Goal: Task Accomplishment & Management: Manage account settings

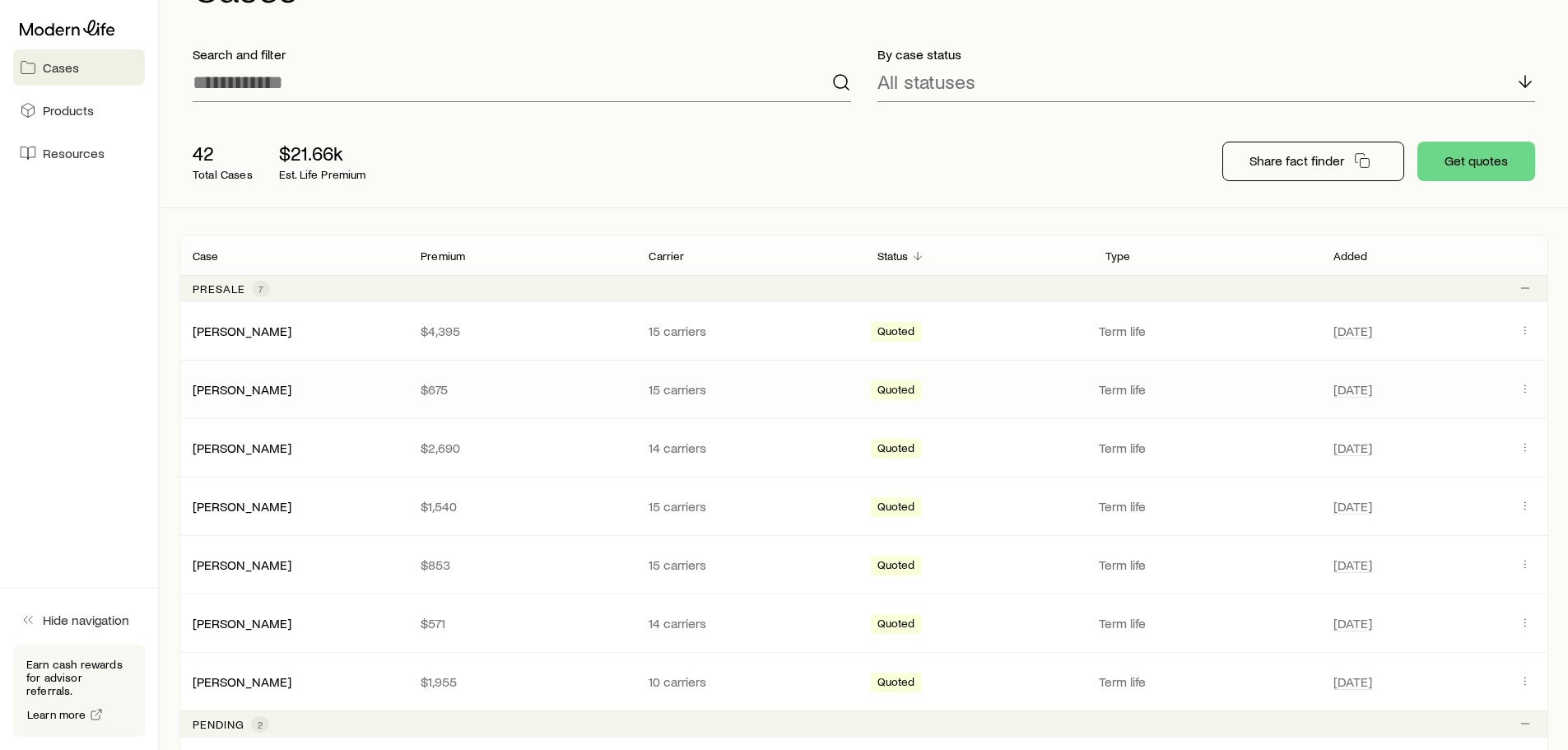
scroll to position [104, 0]
click at [1525, 452] on icon "Client cases" at bounding box center [1526, 448] width 13 height 13
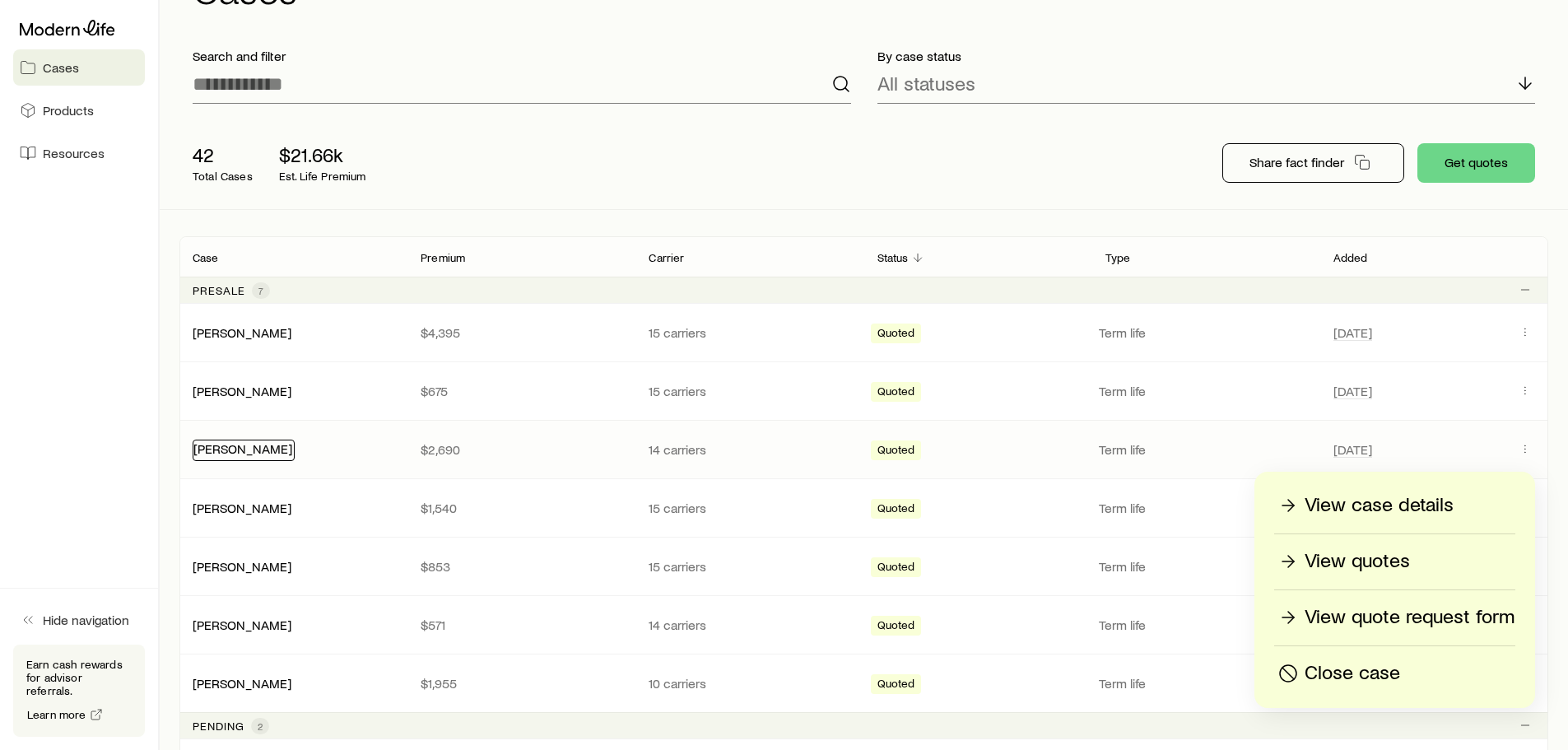
click at [256, 445] on link "[PERSON_NAME]" at bounding box center [243, 447] width 99 height 16
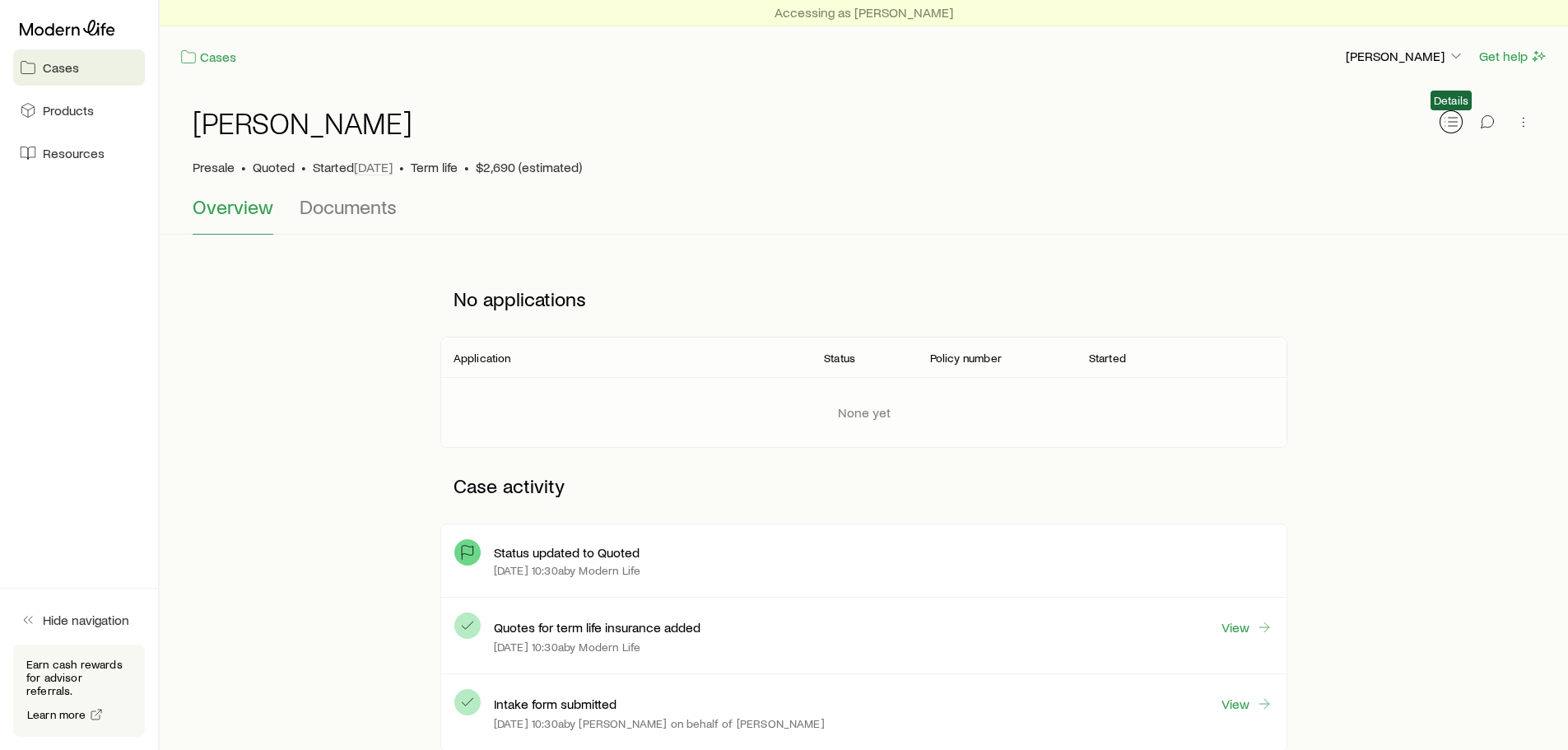
click at [1447, 120] on icon "button" at bounding box center [1451, 122] width 17 height 17
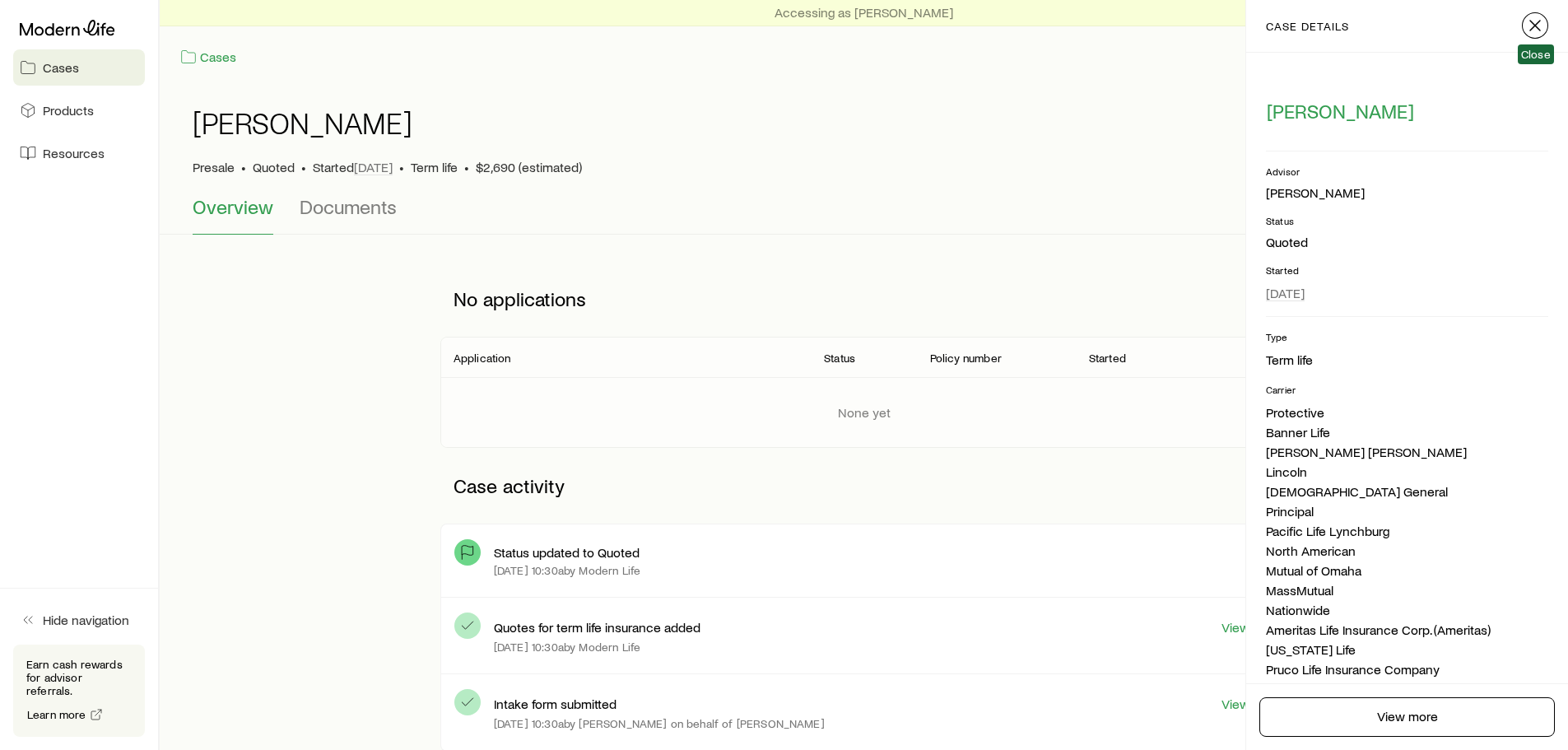
click at [1531, 26] on icon "button" at bounding box center [1535, 25] width 20 height 20
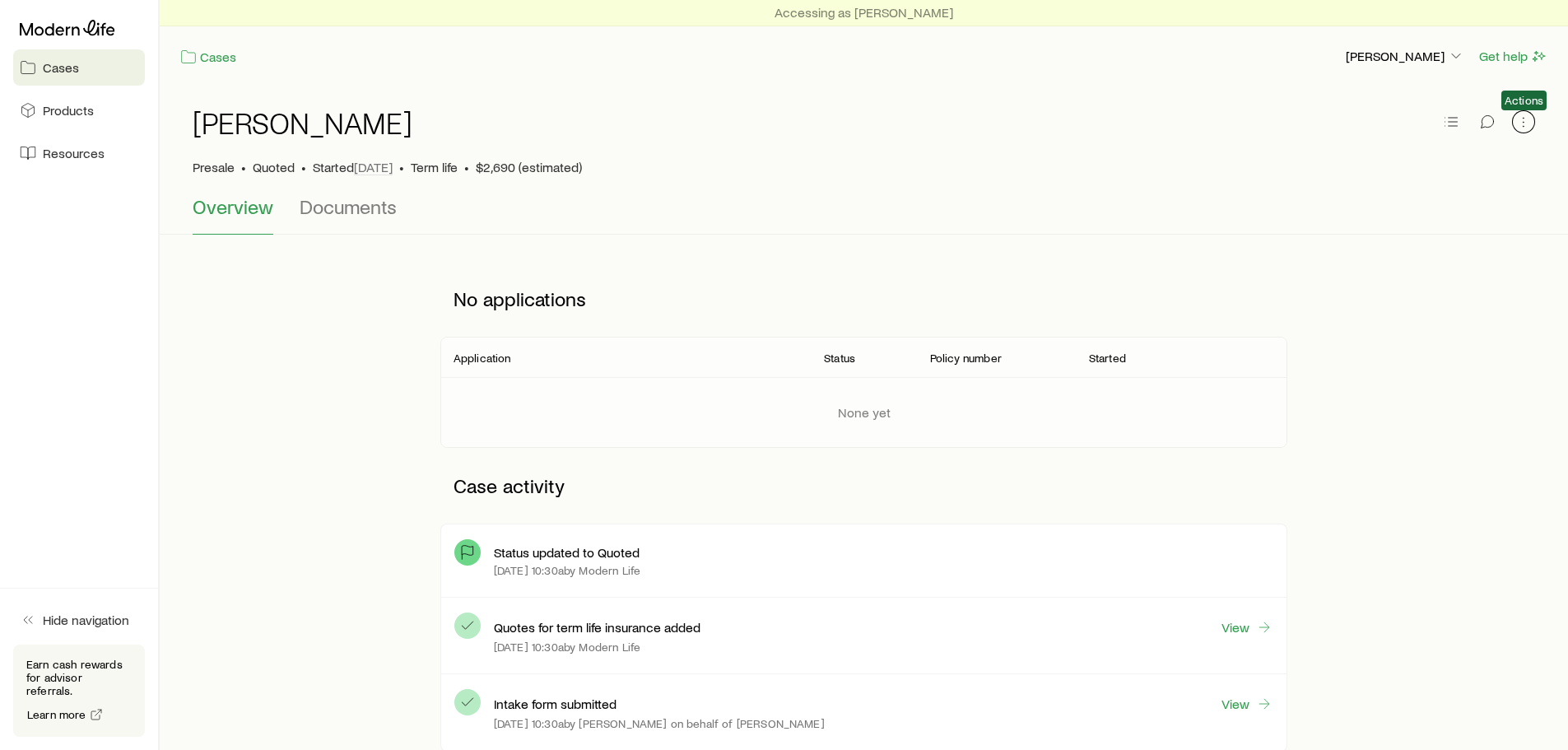
click at [1520, 122] on icon "button" at bounding box center [1524, 122] width 17 height 17
click at [405, 322] on div "No applications Application Status Policy number Started None yet Case activity…" at bounding box center [864, 509] width 1356 height 497
click at [745, 420] on div "None yet" at bounding box center [863, 412] width 873 height 70
click at [336, 211] on span "Documents" at bounding box center [348, 207] width 97 height 23
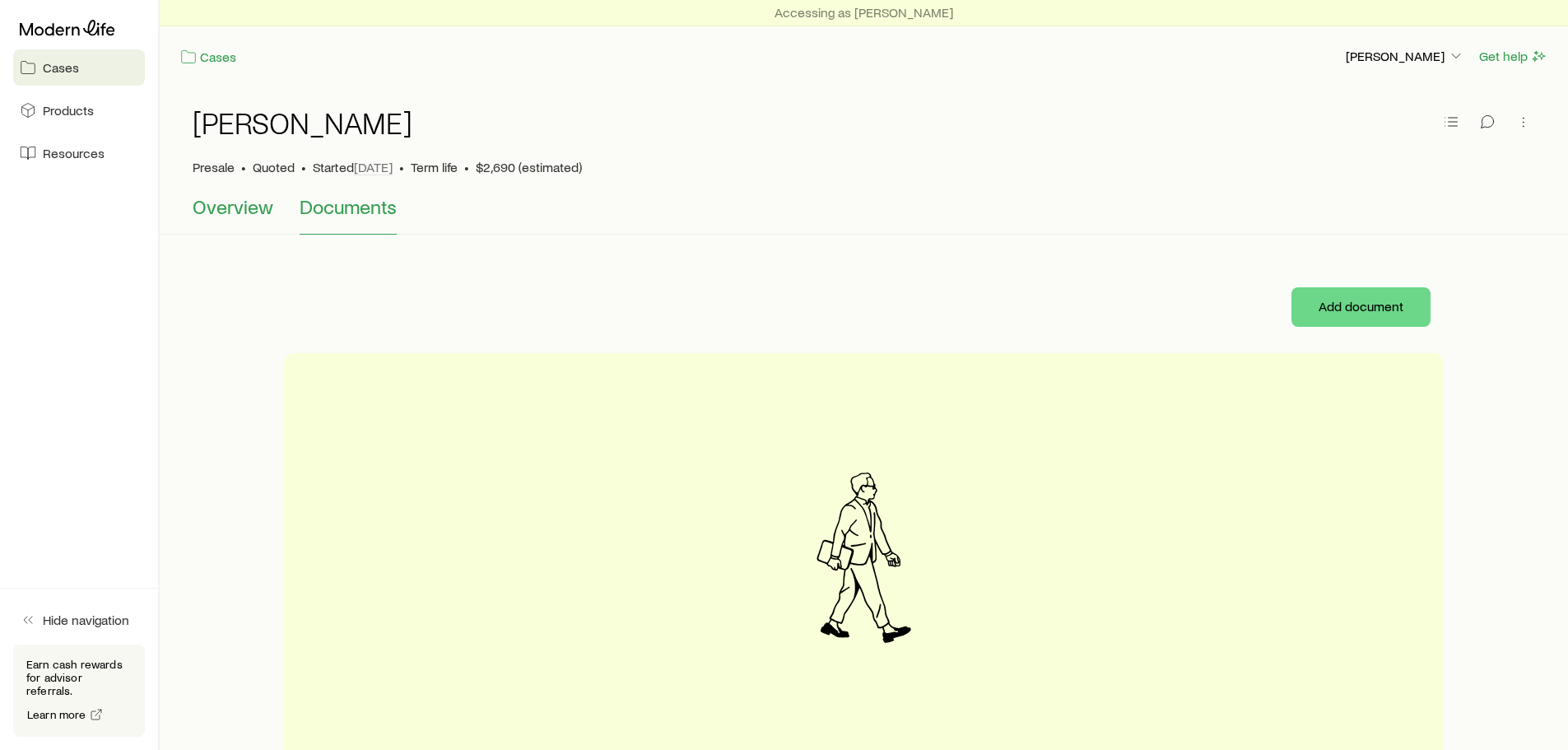
click at [236, 204] on span "Overview" at bounding box center [233, 207] width 81 height 23
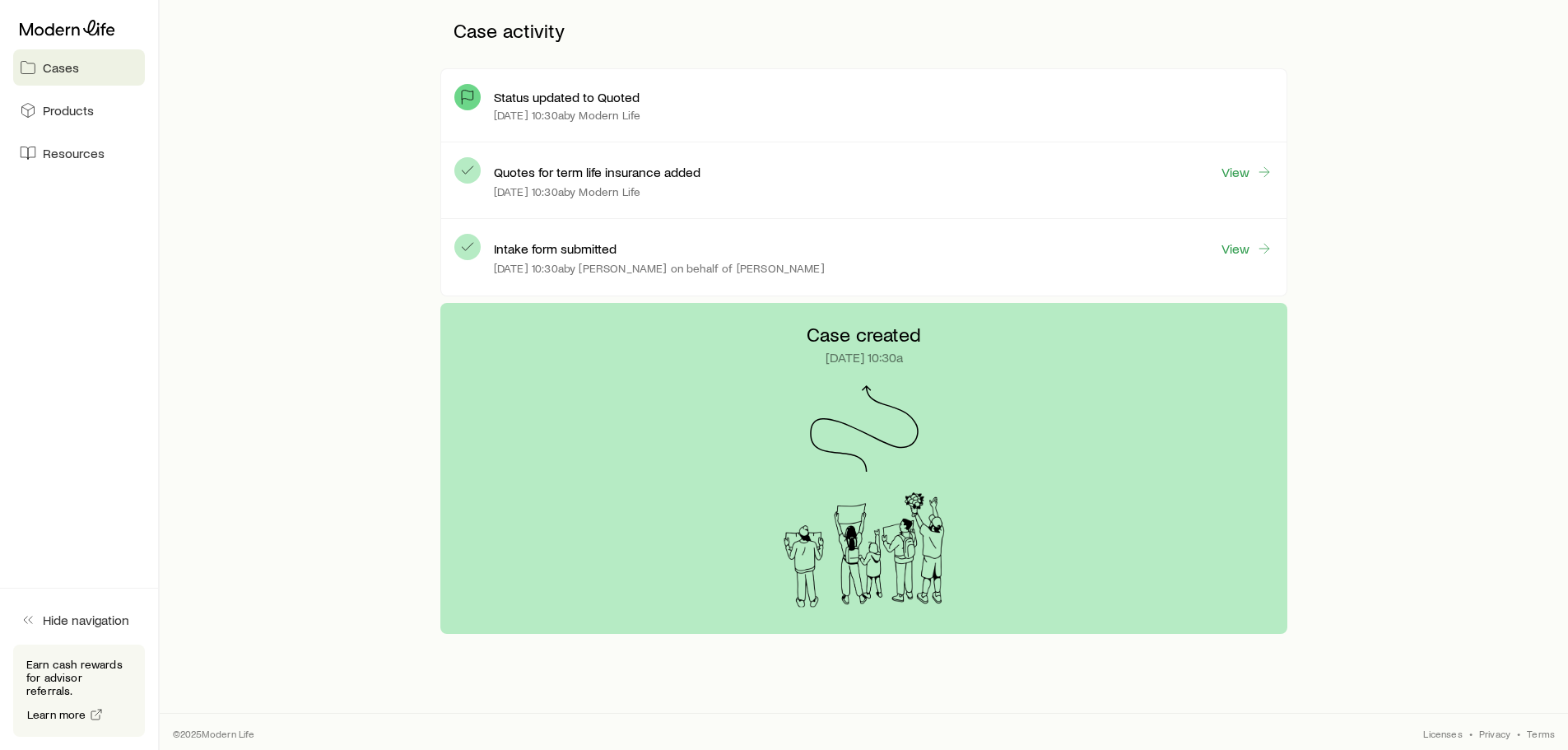
scroll to position [456, 0]
click at [1233, 249] on link "View" at bounding box center [1247, 248] width 53 height 19
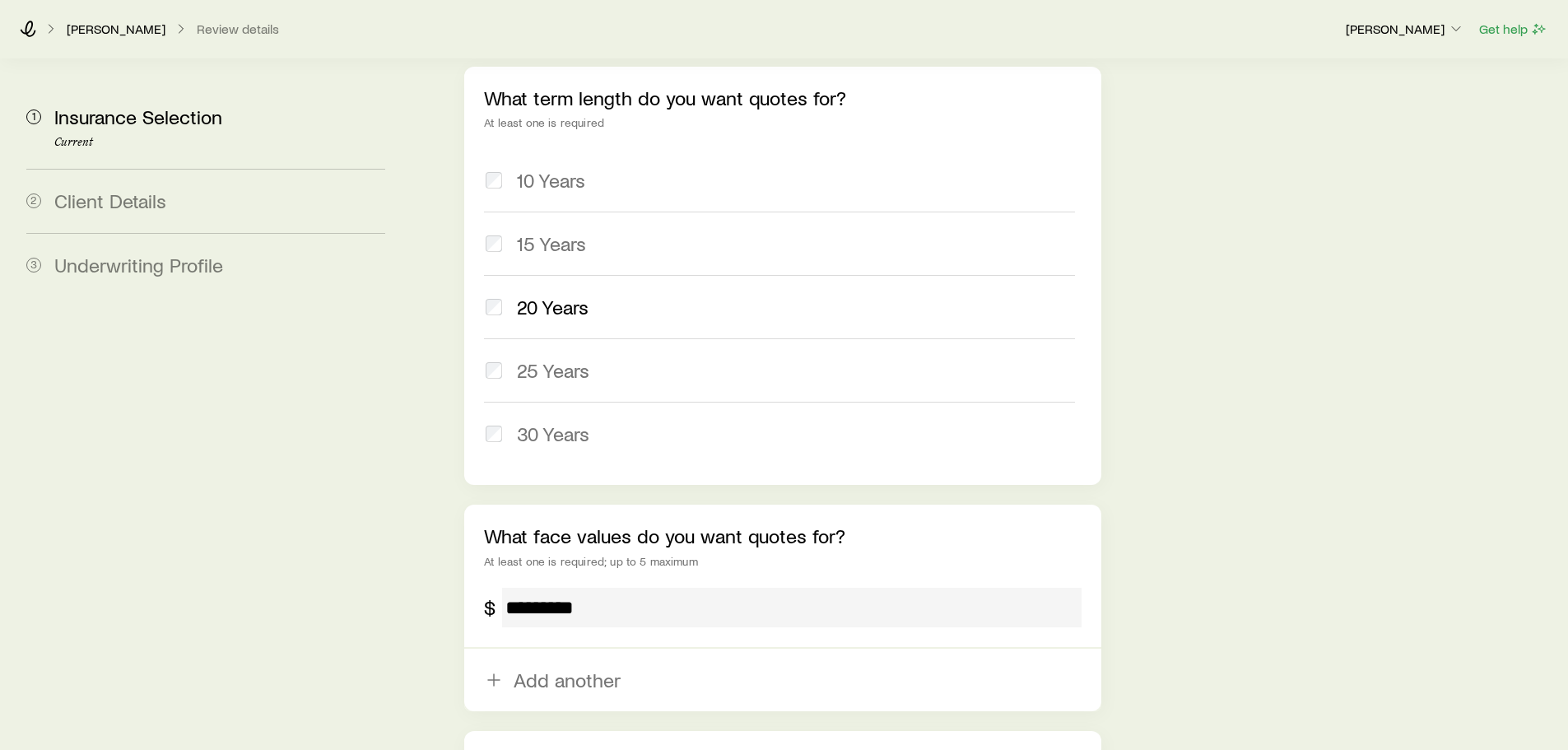
scroll to position [956, 0]
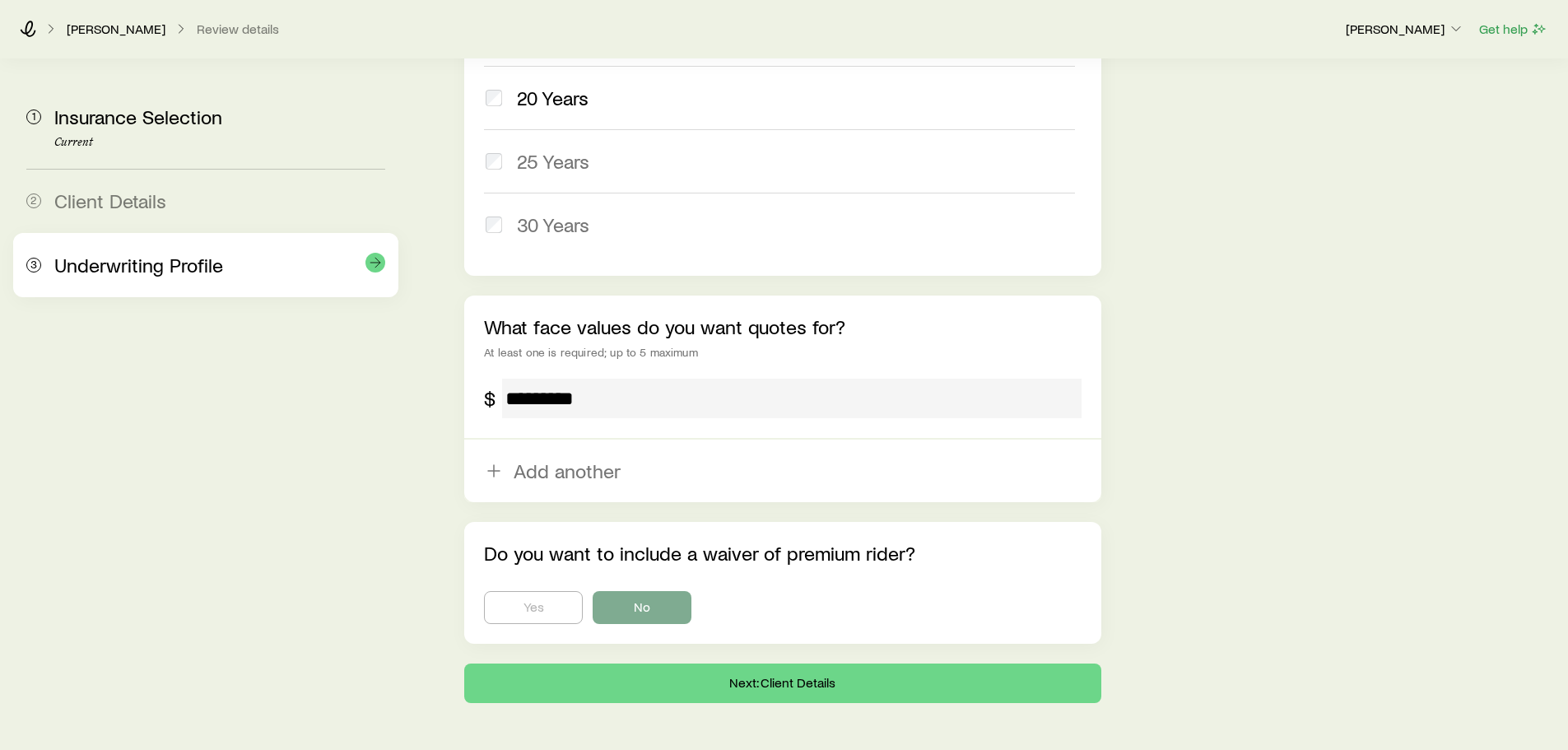
click at [175, 275] on span "Underwriting Profile" at bounding box center [139, 264] width 169 height 23
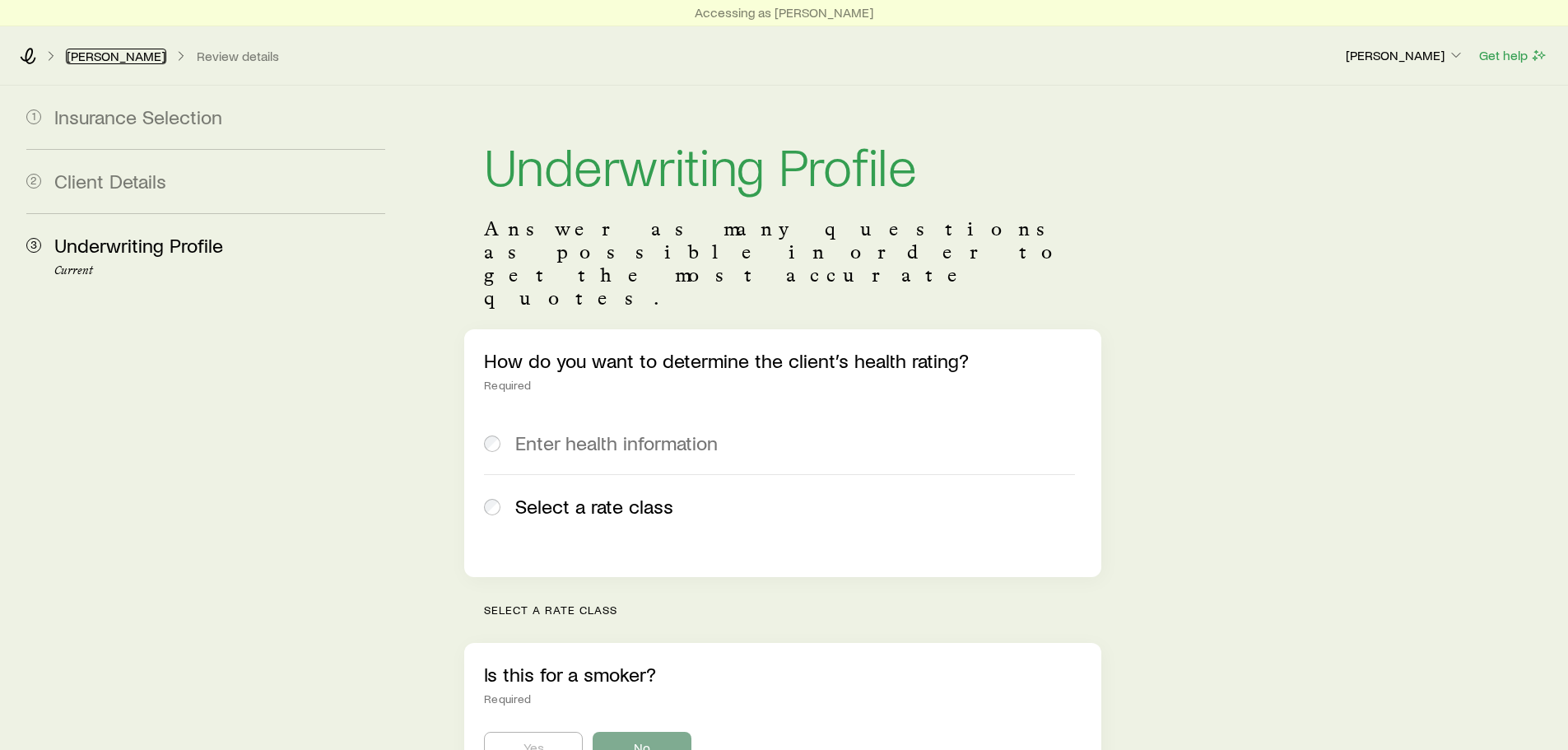
click at [109, 56] on link "[PERSON_NAME]" at bounding box center [116, 56] width 101 height 16
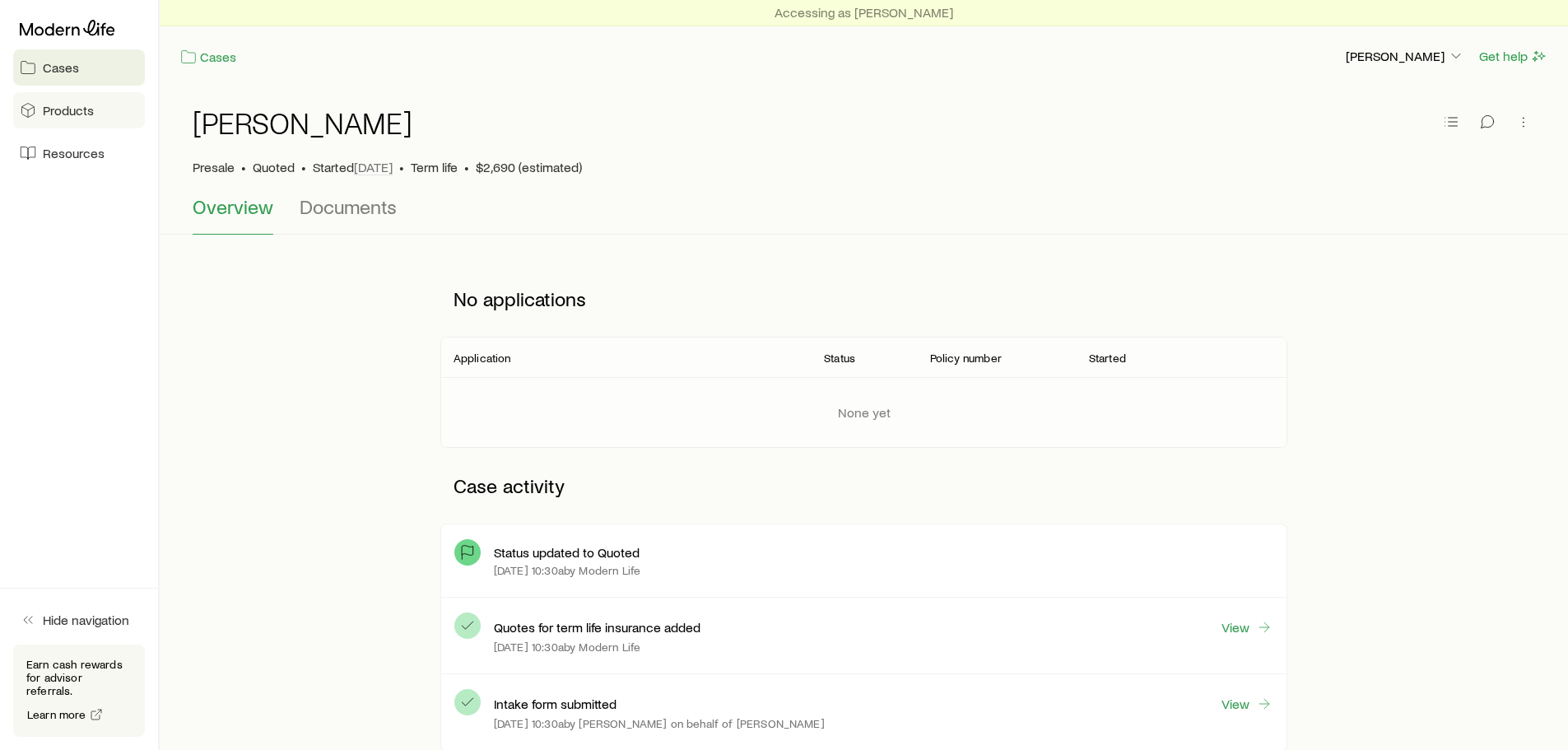
click at [74, 111] on span "Products" at bounding box center [69, 111] width 51 height 17
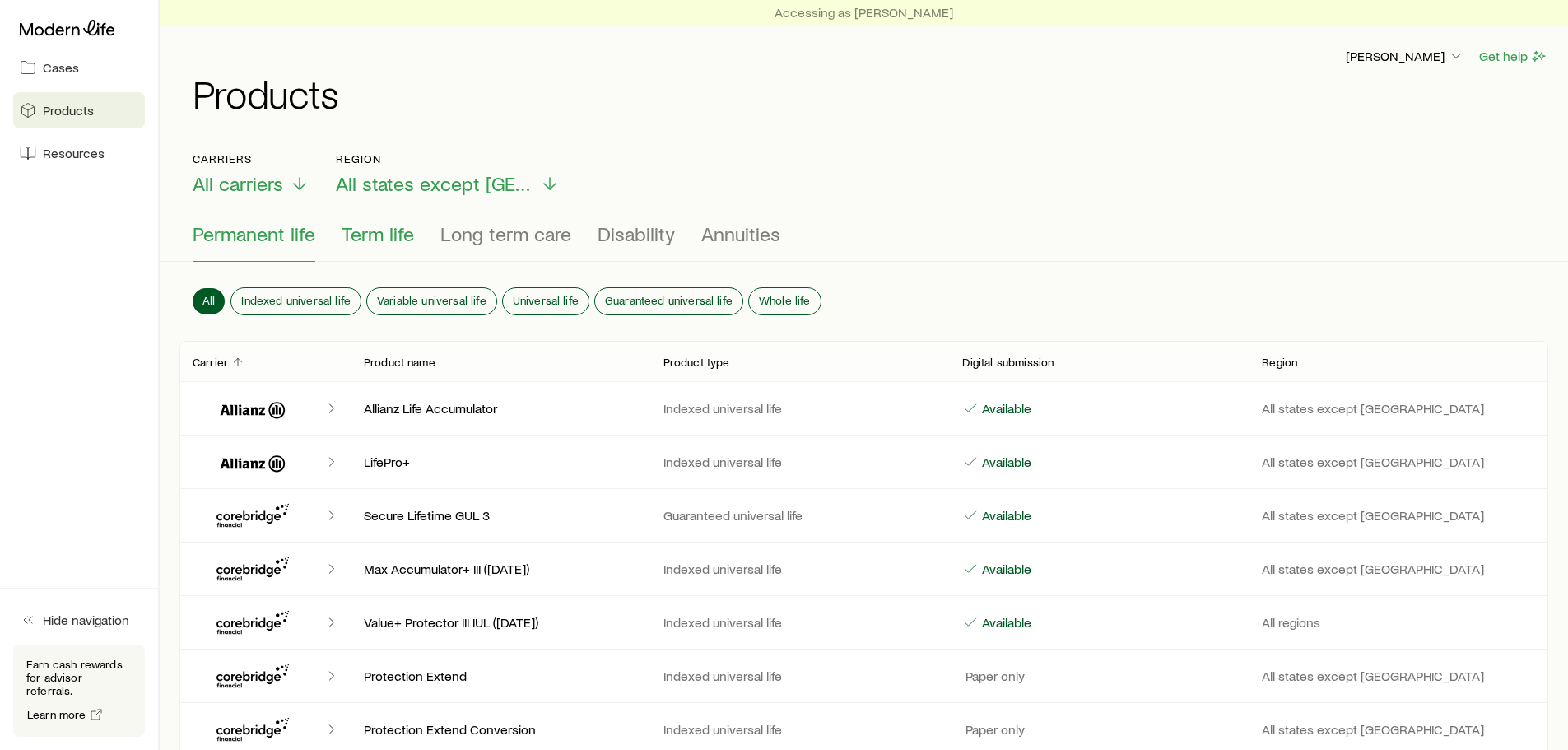
click at [392, 239] on span "Term life" at bounding box center [377, 233] width 72 height 23
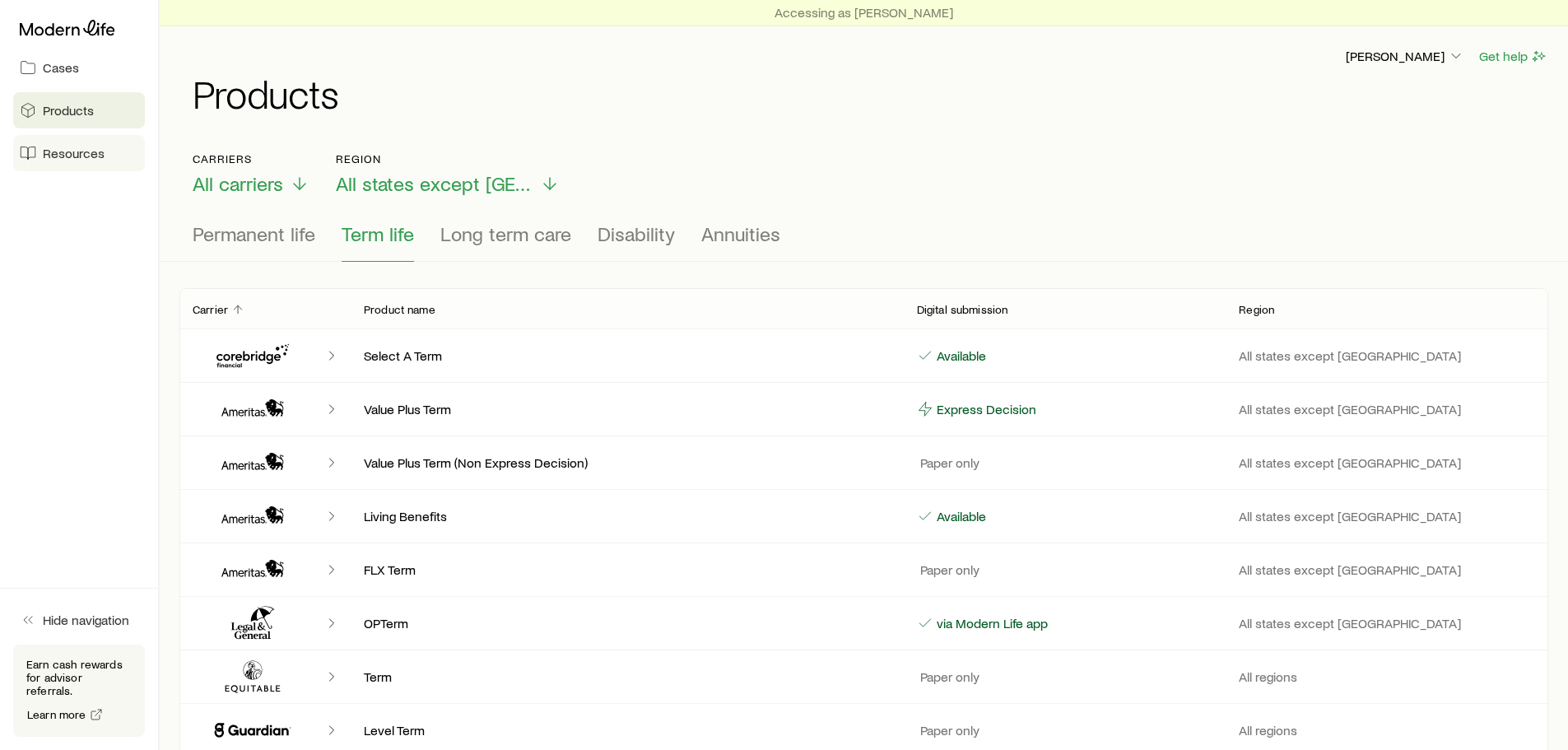
click at [69, 154] on span "Resources" at bounding box center [74, 153] width 62 height 17
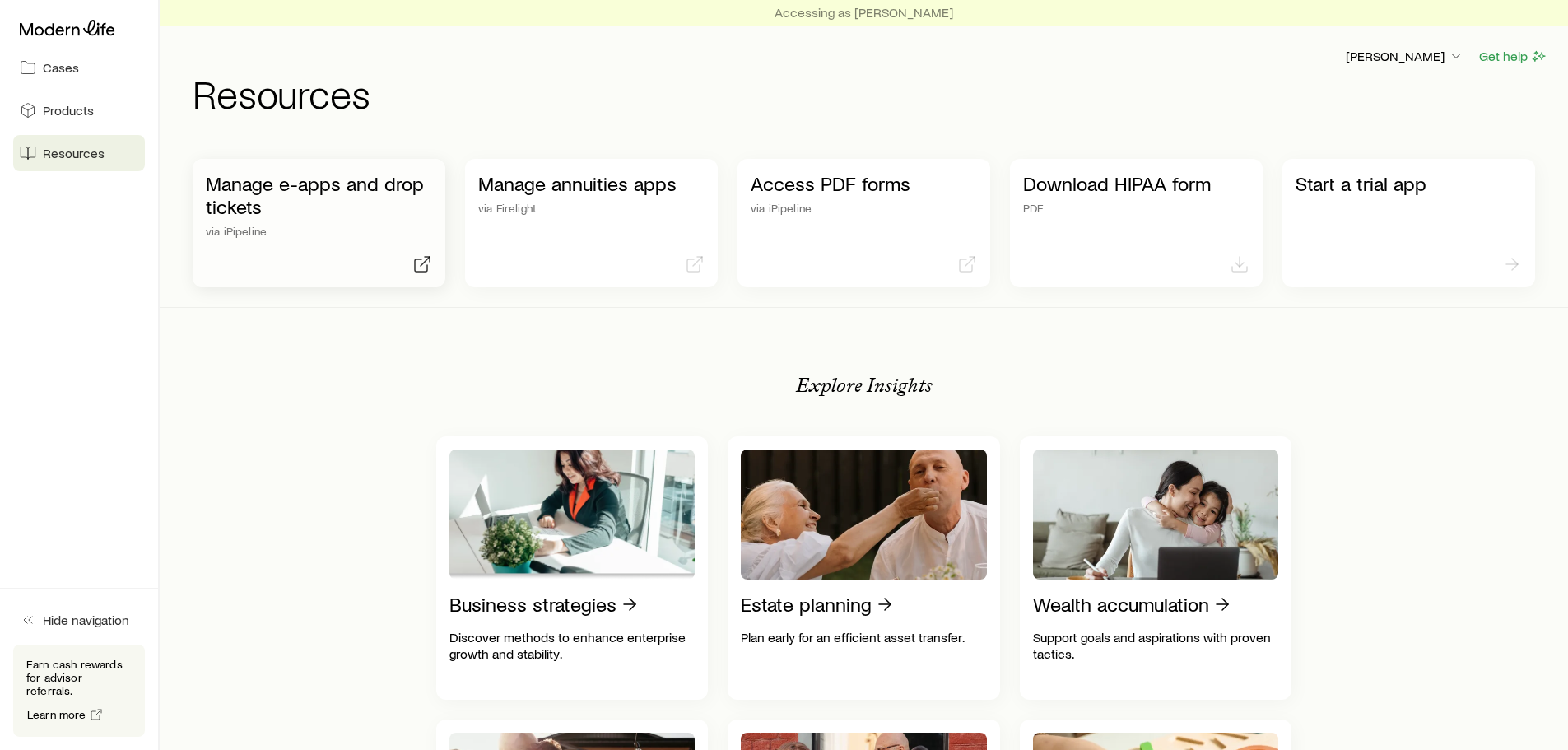
click at [420, 259] on icon at bounding box center [420, 265] width 12 height 12
click at [85, 62] on link "Cases" at bounding box center [79, 68] width 132 height 37
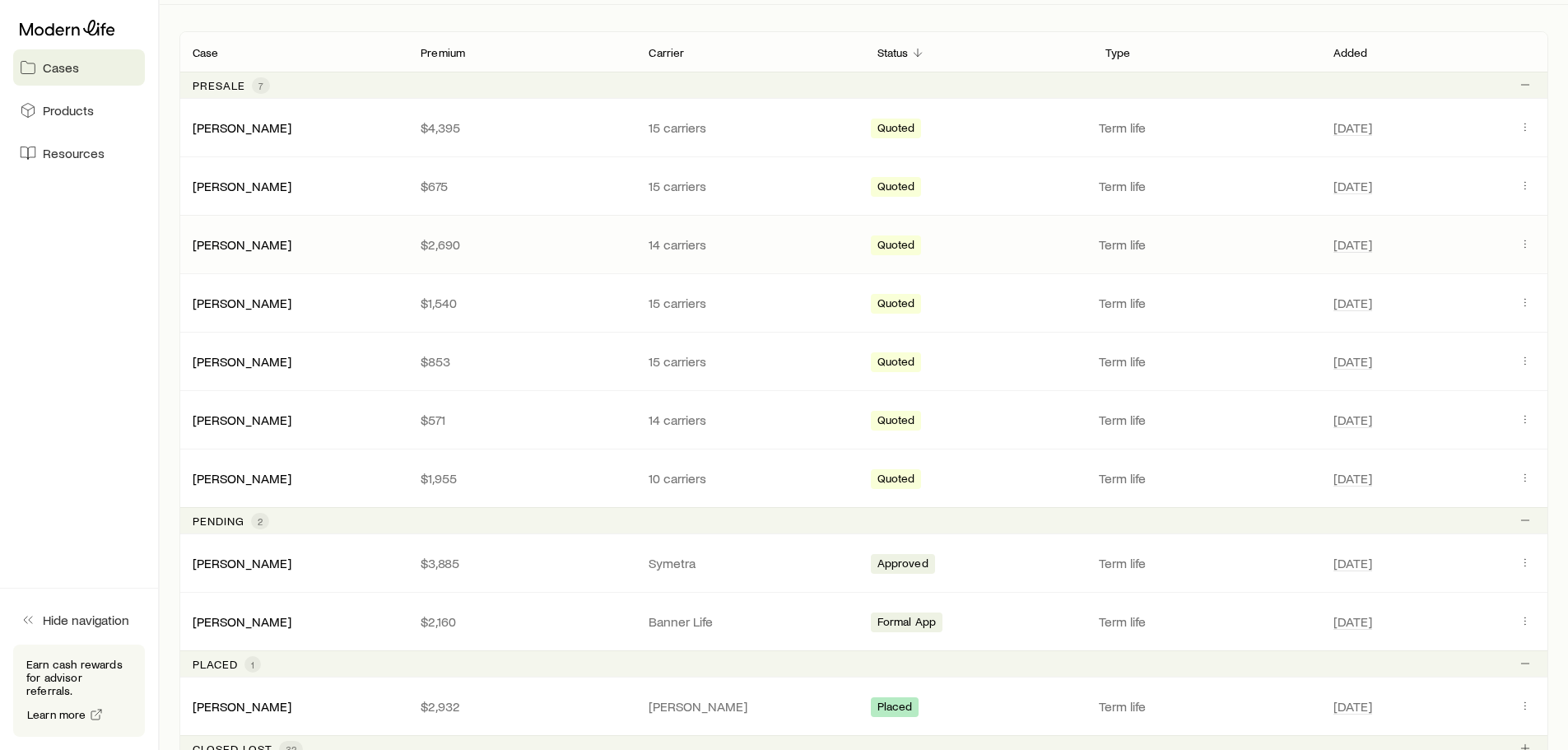
scroll to position [308, 0]
click at [254, 248] on link "[PERSON_NAME]" at bounding box center [243, 244] width 99 height 16
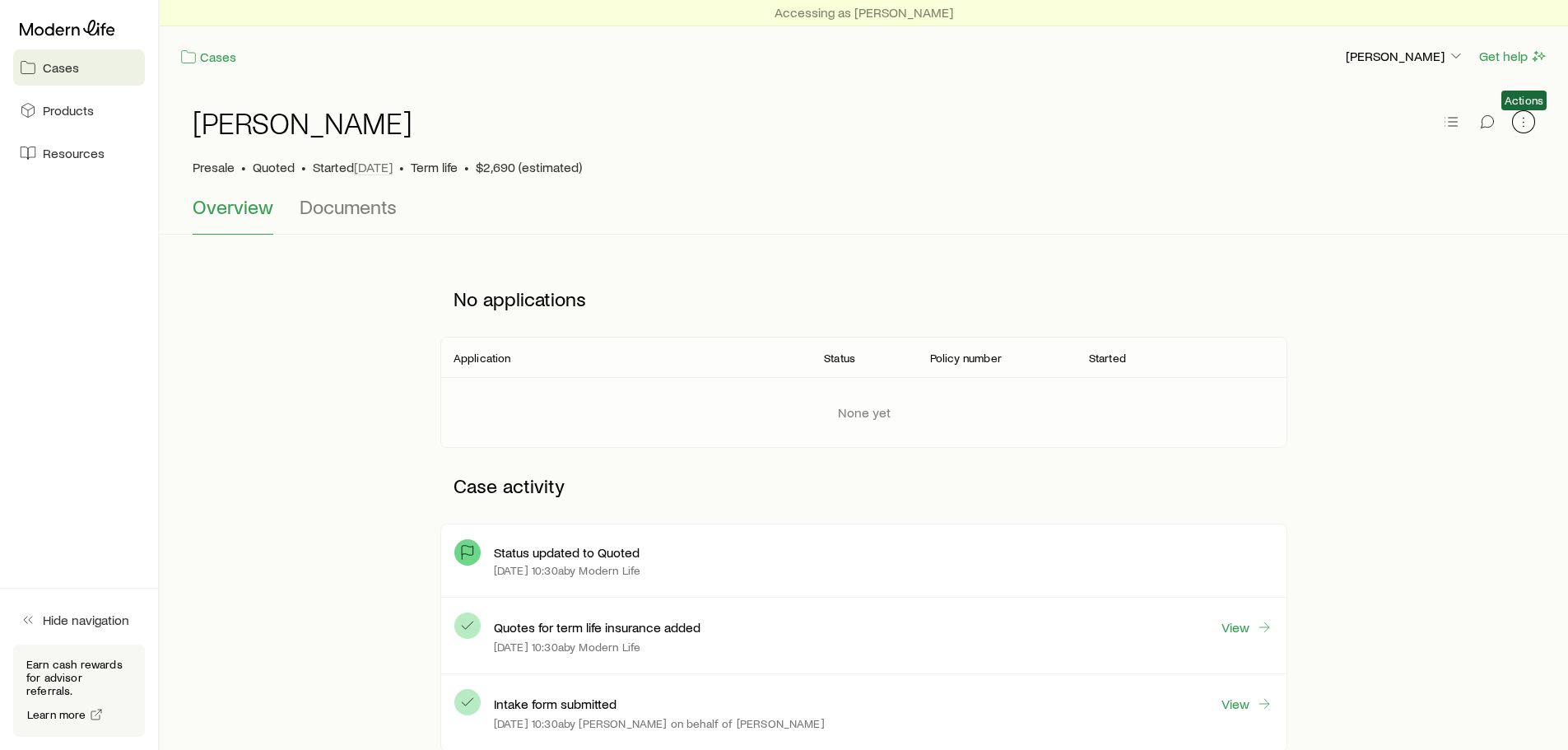
click at [1527, 120] on icon "button" at bounding box center [1524, 122] width 17 height 17
click at [1457, 117] on line "button" at bounding box center [1453, 117] width 9 height 0
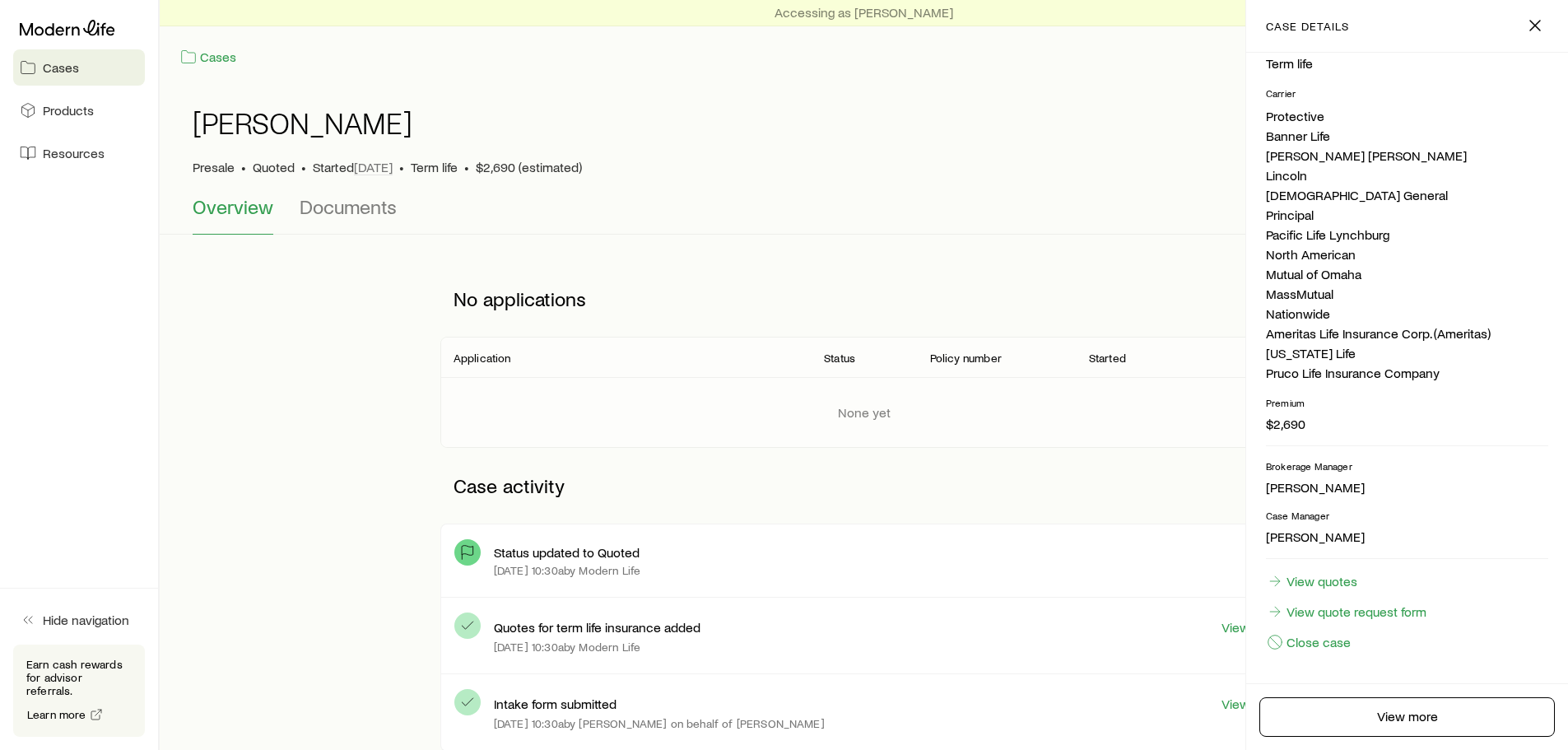
scroll to position [296, 0]
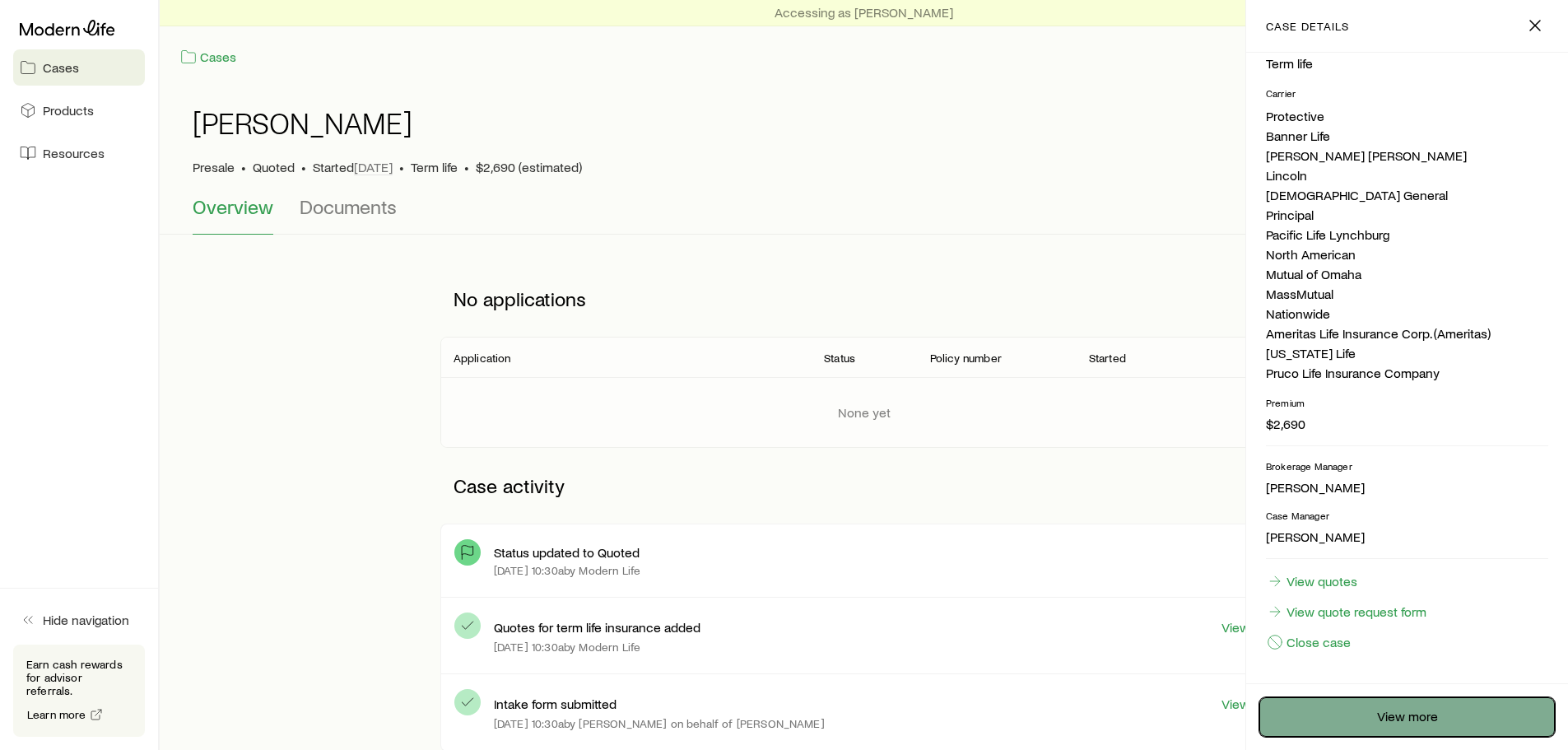
click at [1390, 720] on link "View more" at bounding box center [1407, 717] width 295 height 39
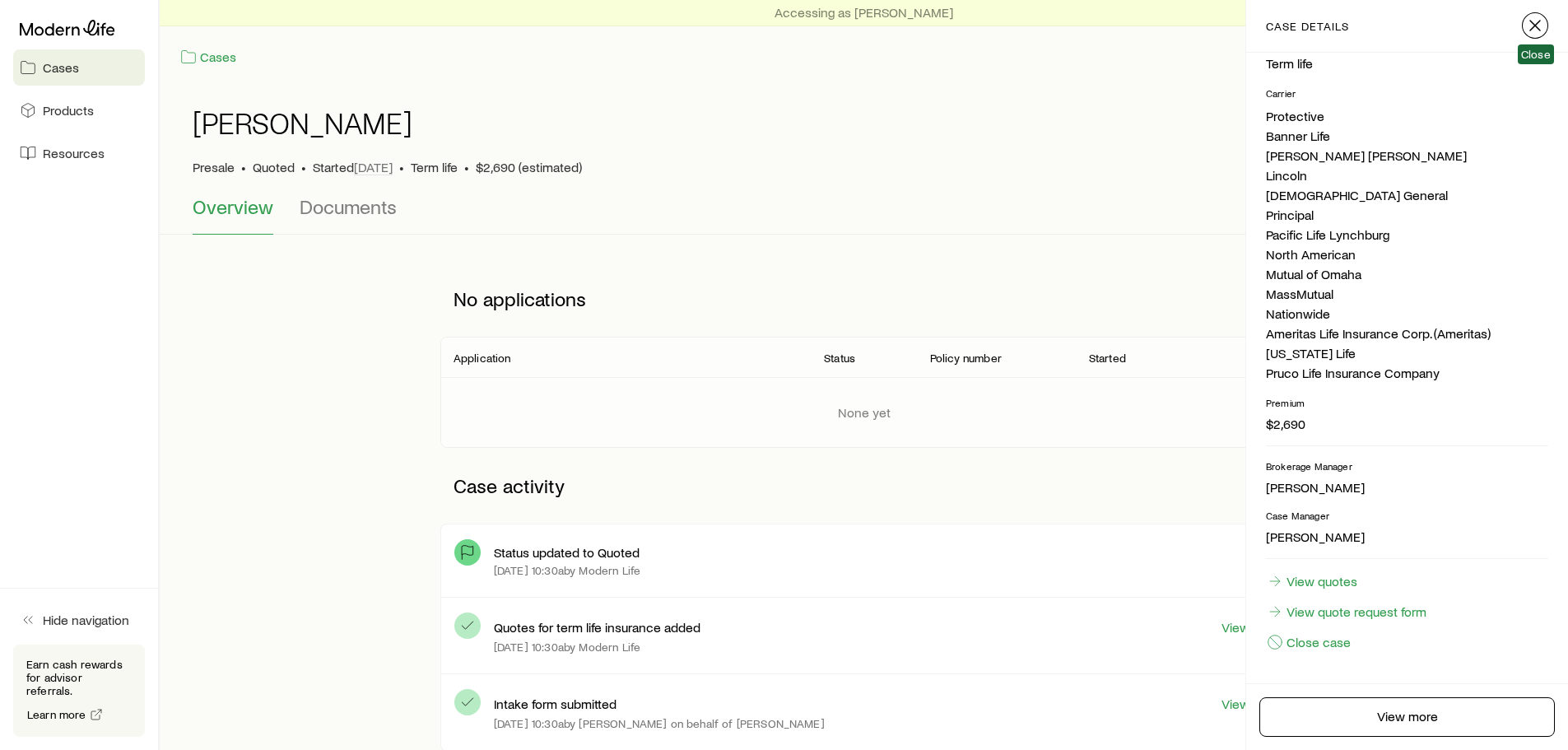
click at [1533, 18] on icon "button" at bounding box center [1535, 25] width 20 height 20
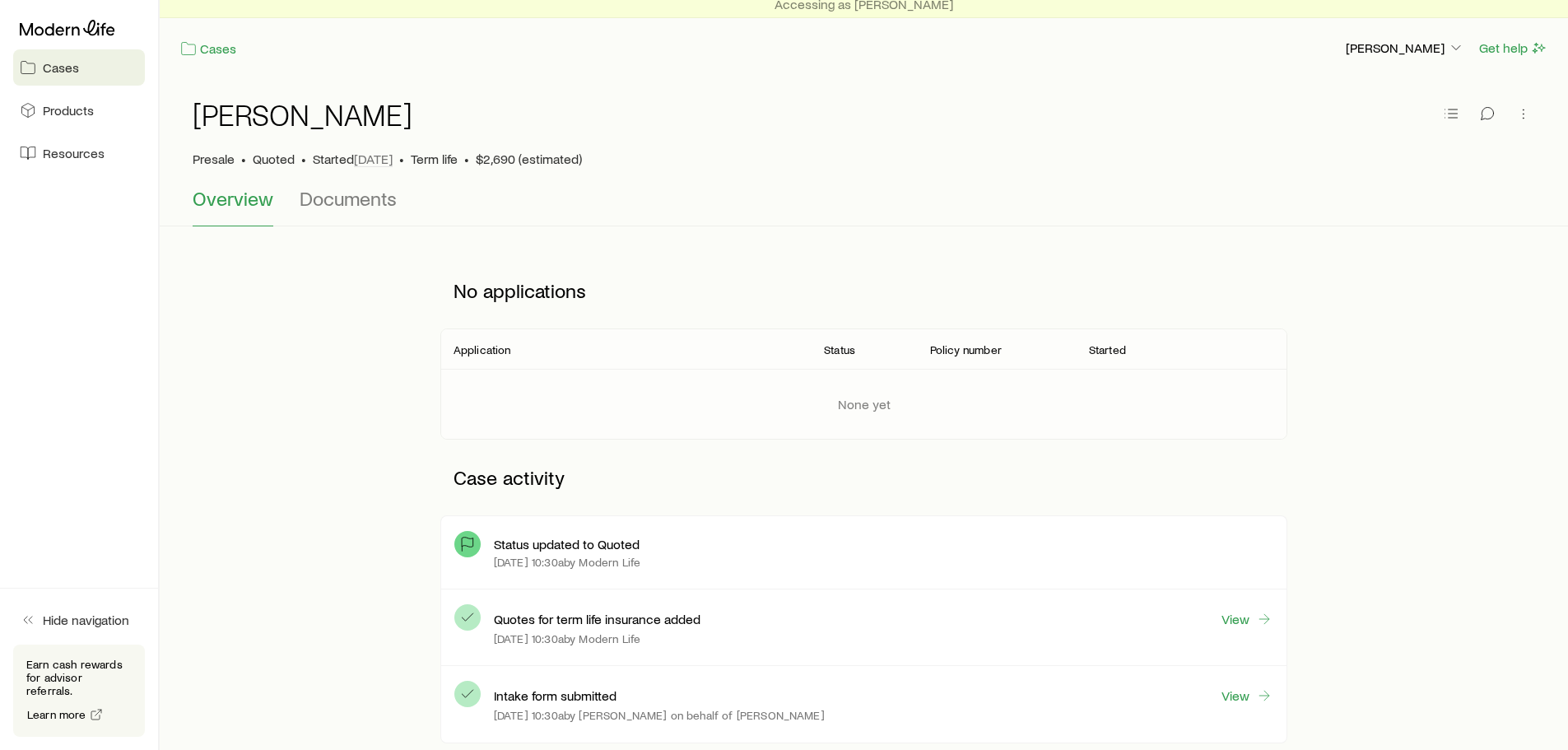
scroll to position [0, 0]
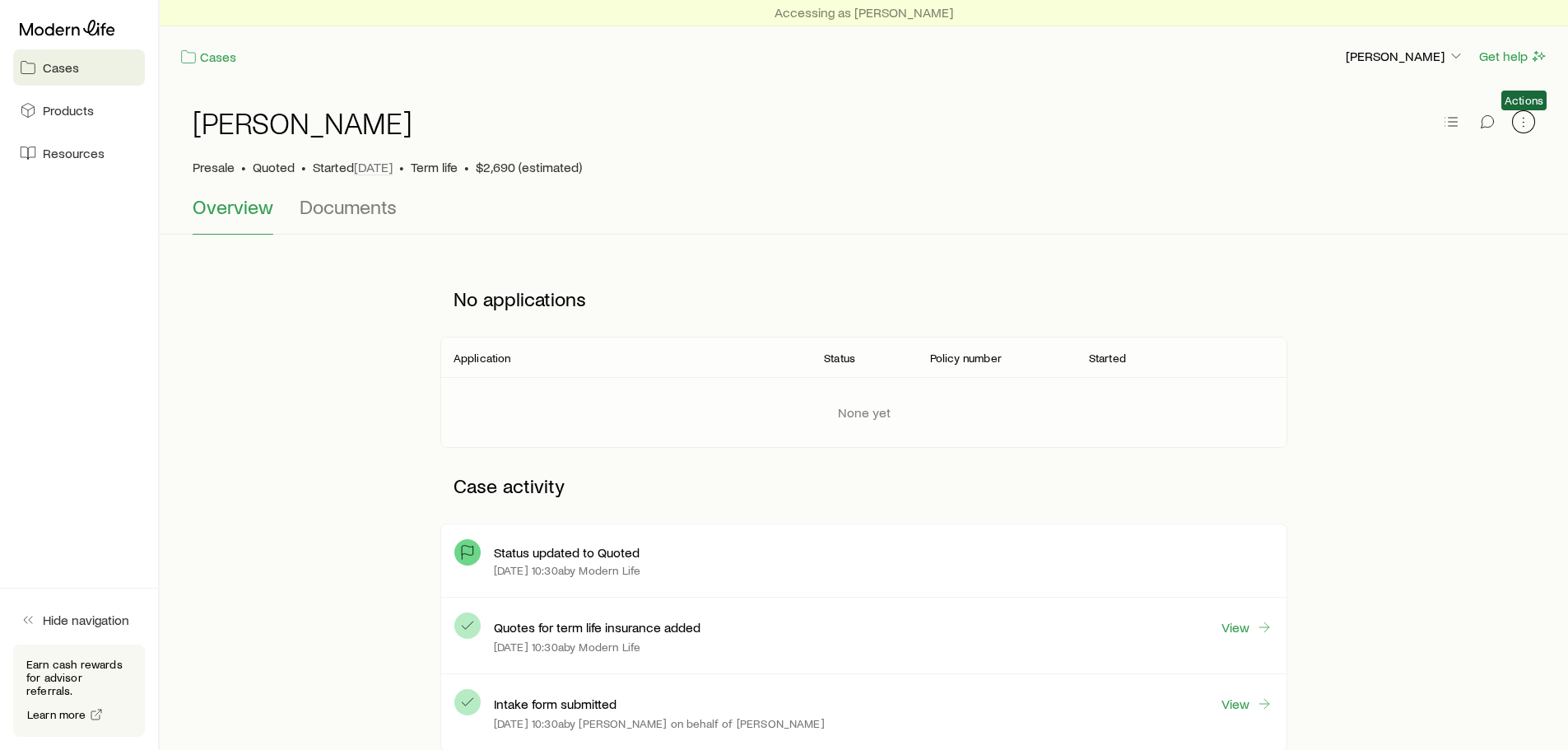
click at [1522, 122] on icon "button" at bounding box center [1524, 122] width 17 height 17
click at [74, 77] on link "Cases" at bounding box center [79, 68] width 132 height 37
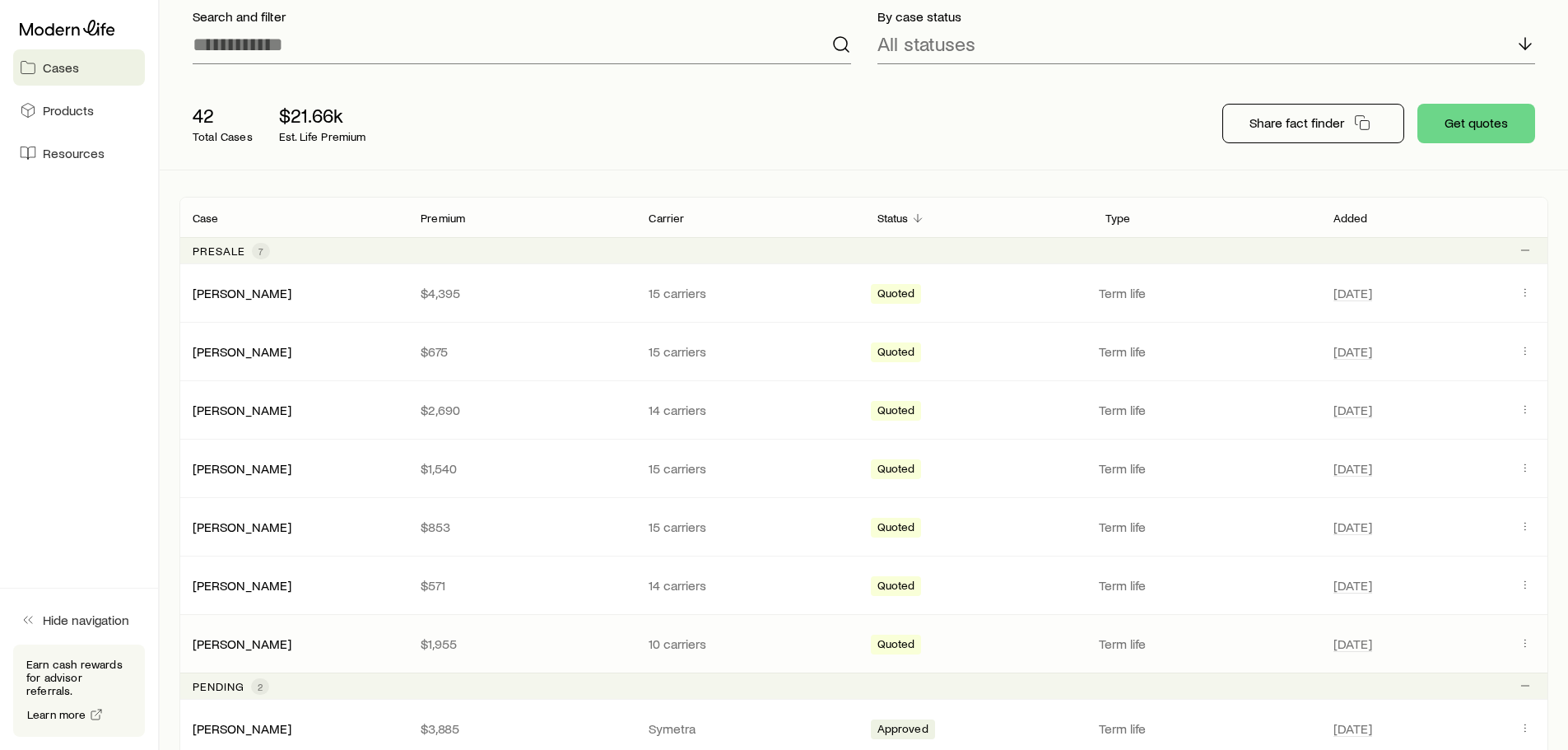
scroll to position [80, 0]
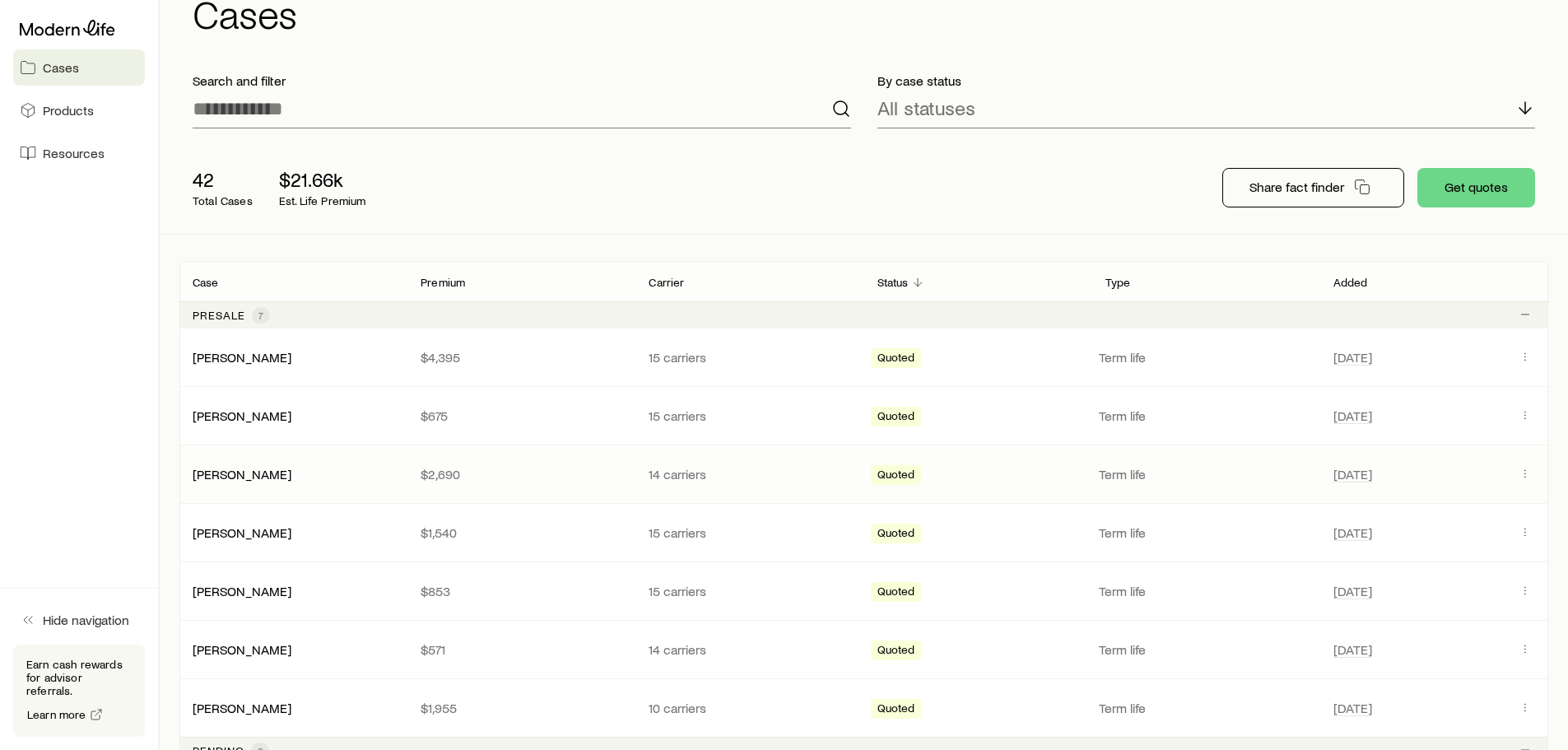
click at [604, 476] on p "$2,690" at bounding box center [521, 475] width 202 height 17
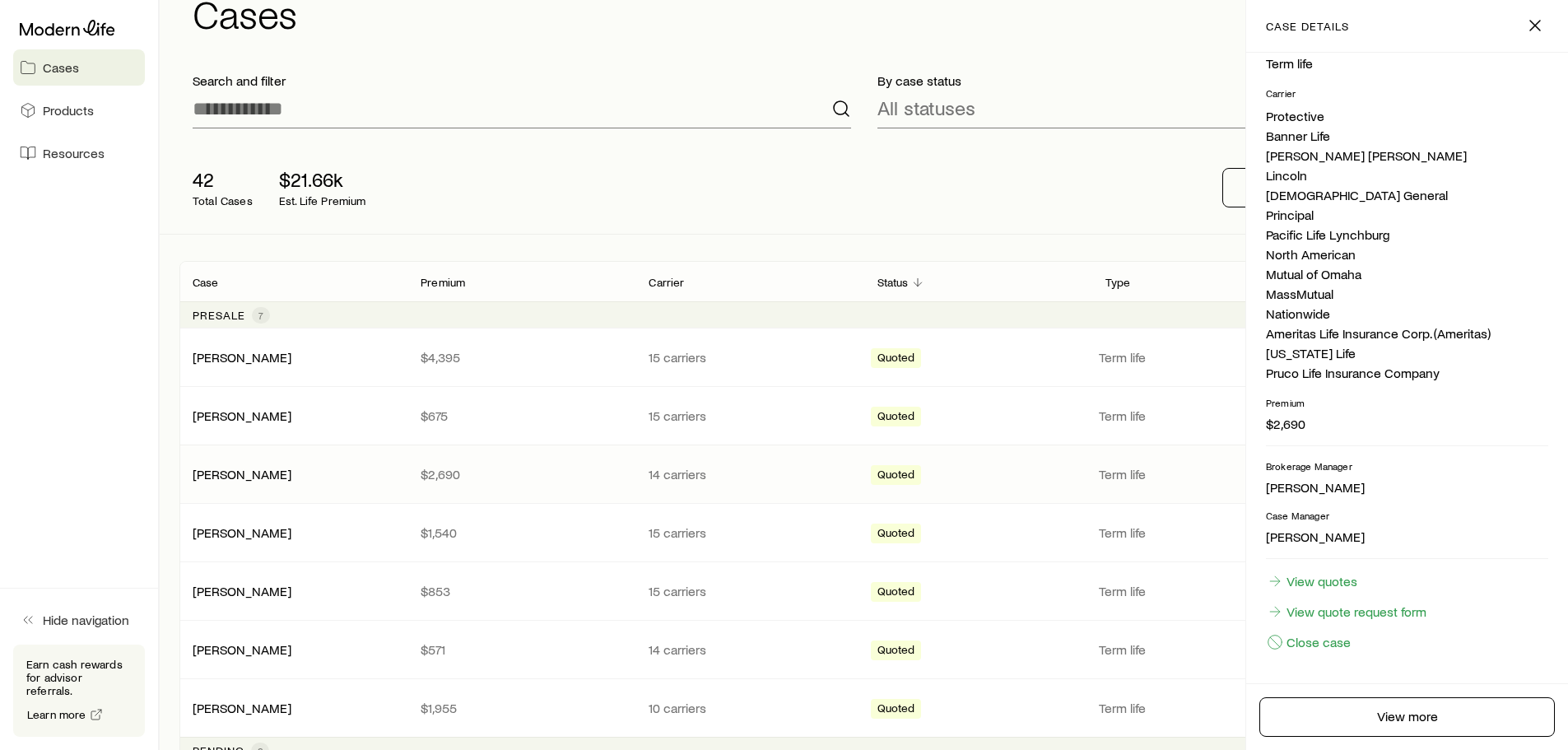
scroll to position [0, 0]
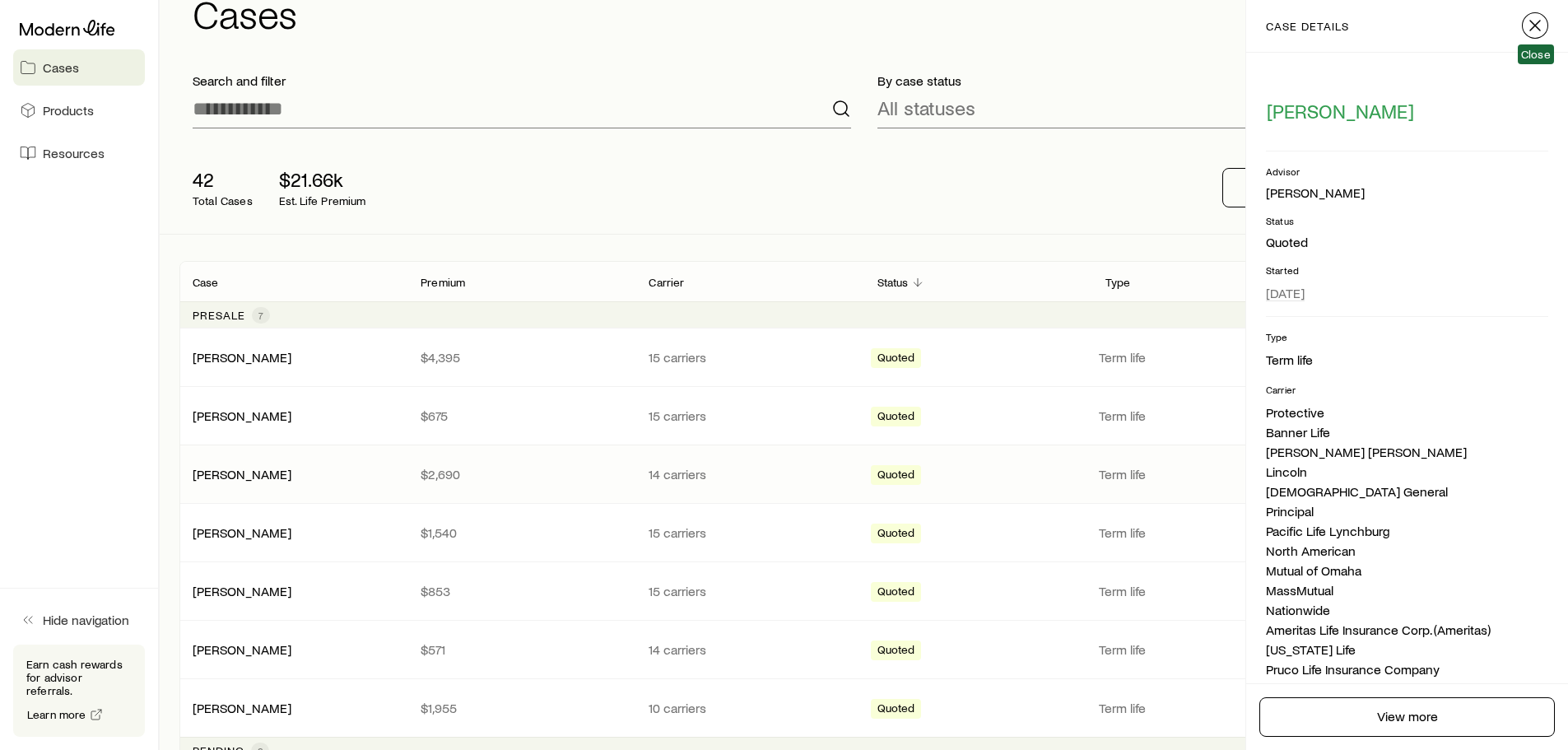
click at [1534, 25] on line "button" at bounding box center [1535, 25] width 10 height 10
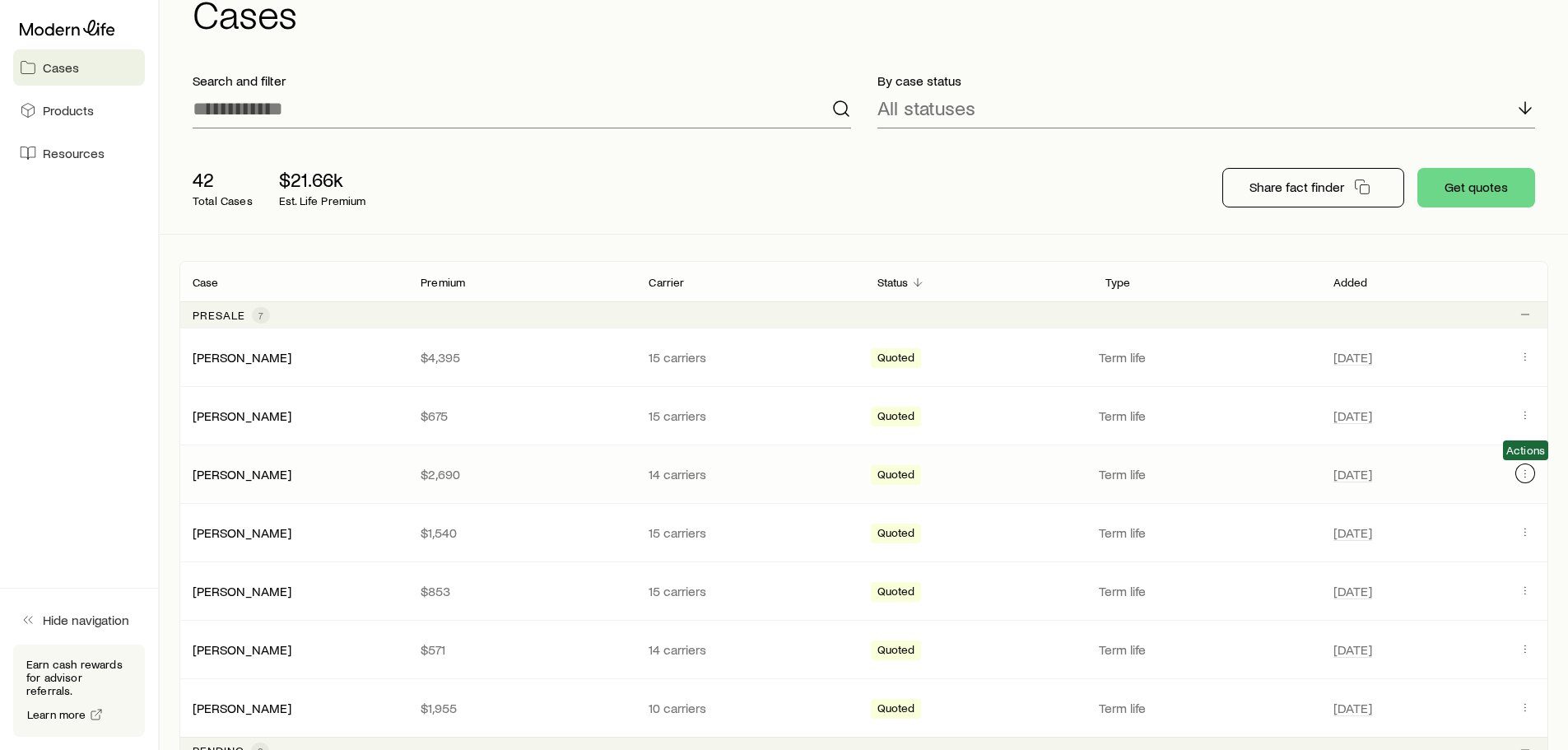
click at [1527, 471] on icon "Client cases" at bounding box center [1526, 474] width 13 height 13
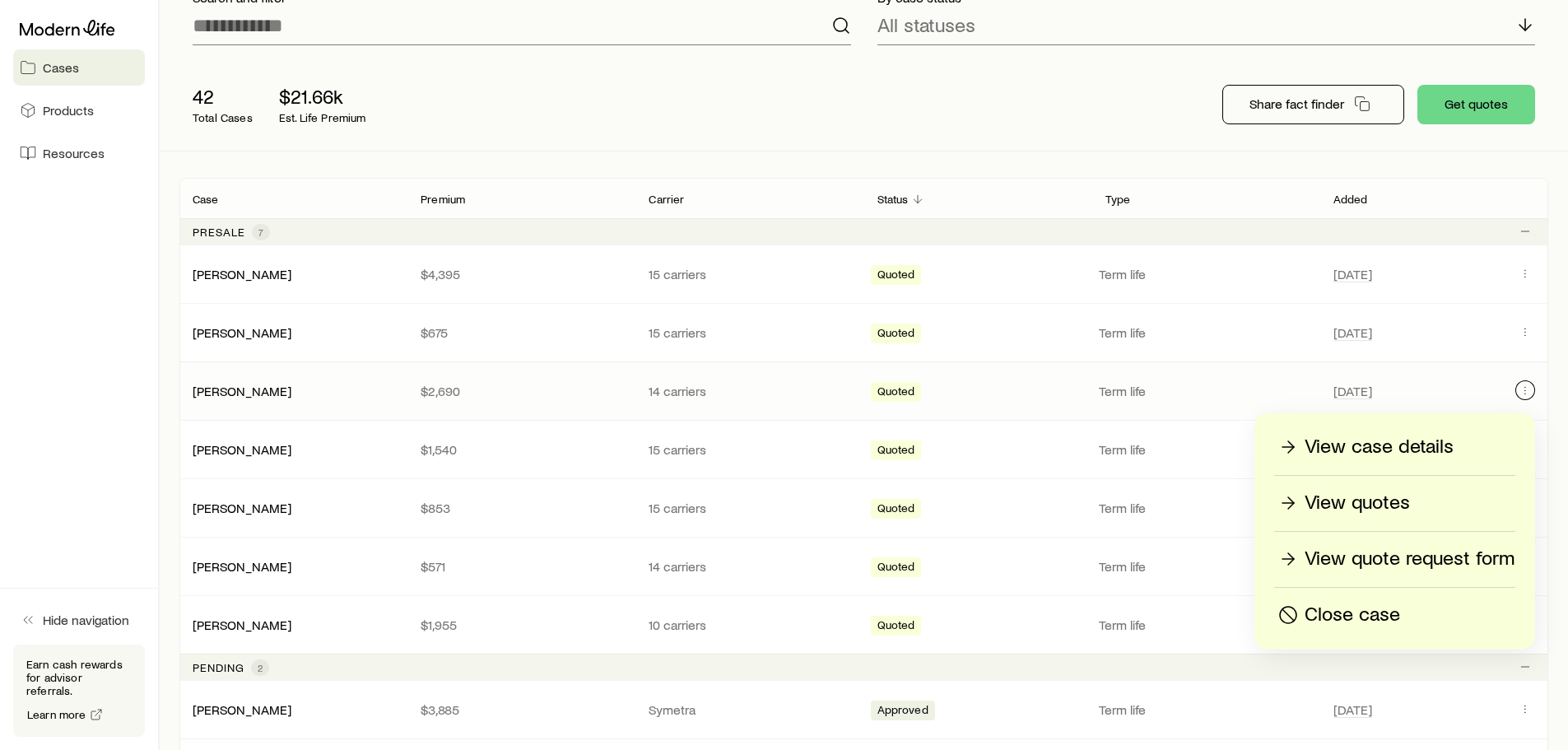
scroll to position [164, 0]
click at [339, 381] on div "[PERSON_NAME] $2,690 14 carriers Quoted Term life [DATE]" at bounding box center [864, 389] width 1369 height 57
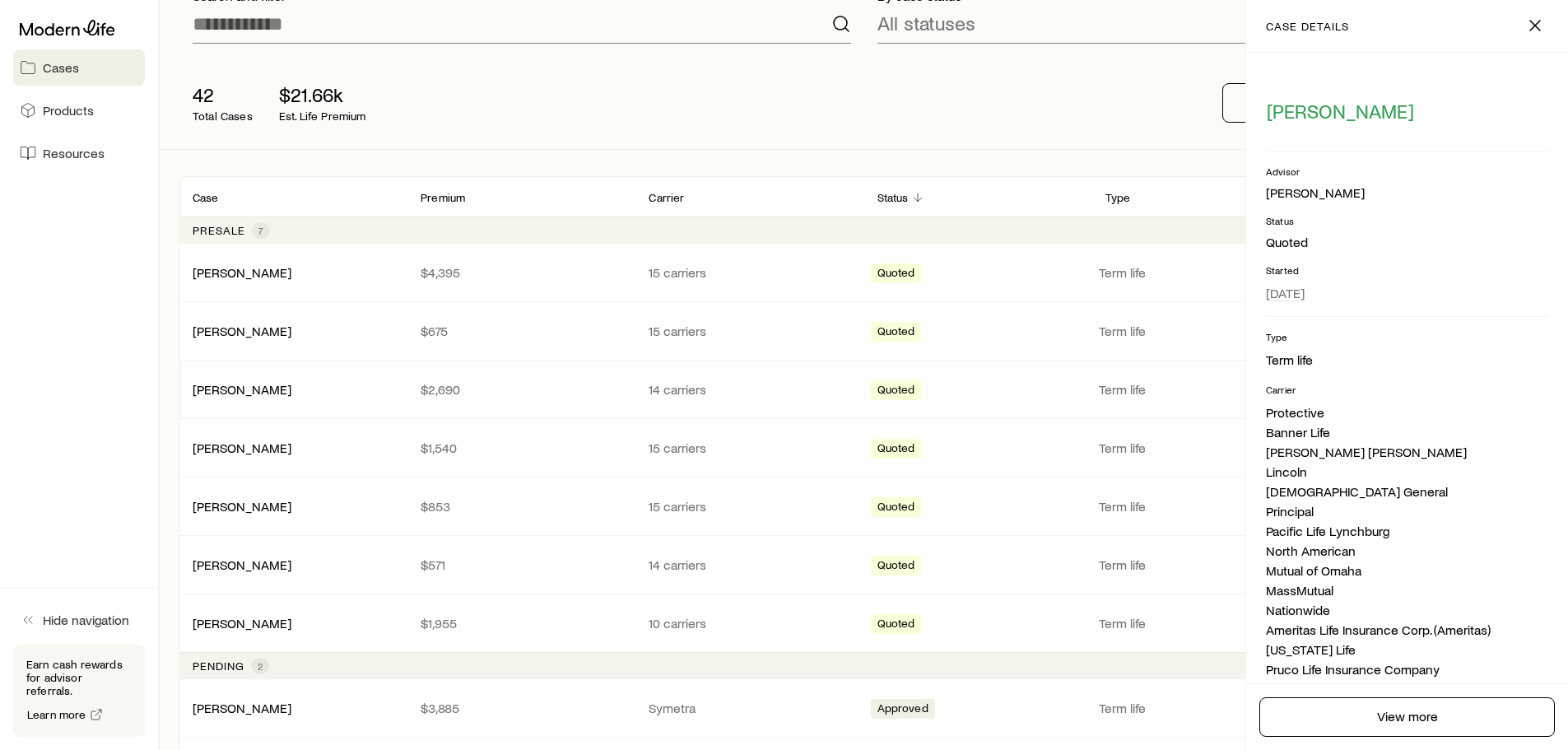
scroll to position [441, 0]
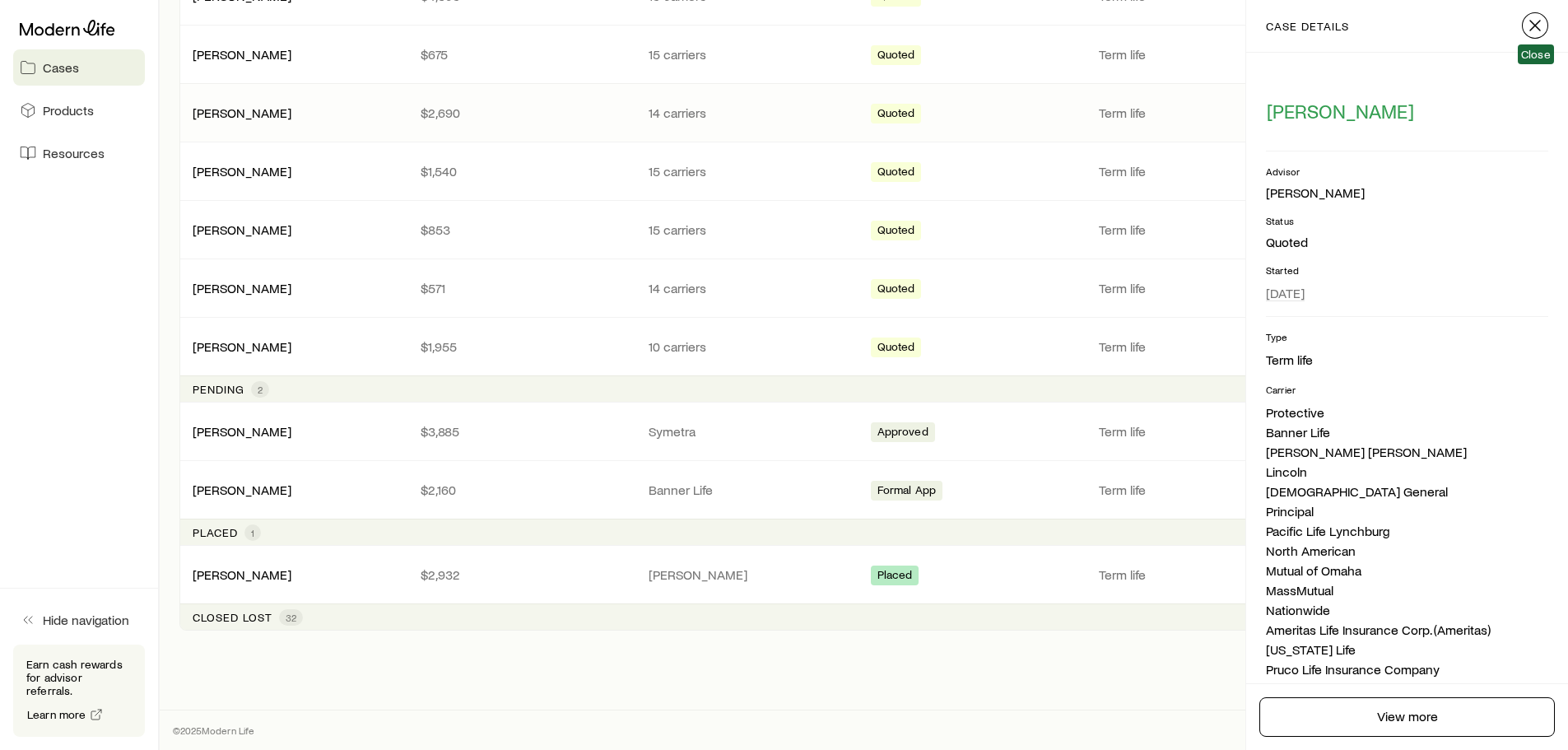
click at [1528, 16] on icon "button" at bounding box center [1535, 25] width 20 height 20
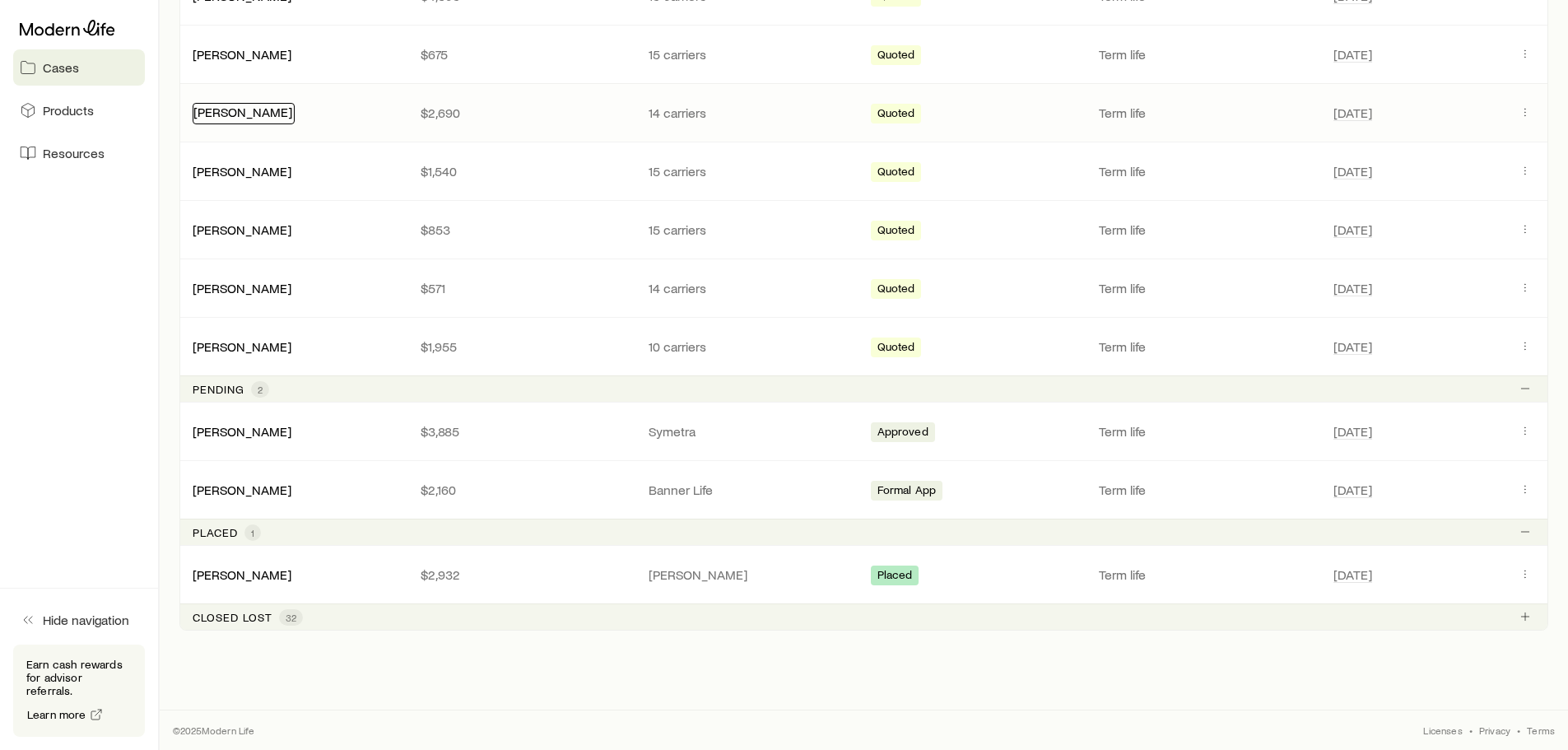
click at [230, 108] on link "[PERSON_NAME]" at bounding box center [243, 111] width 99 height 16
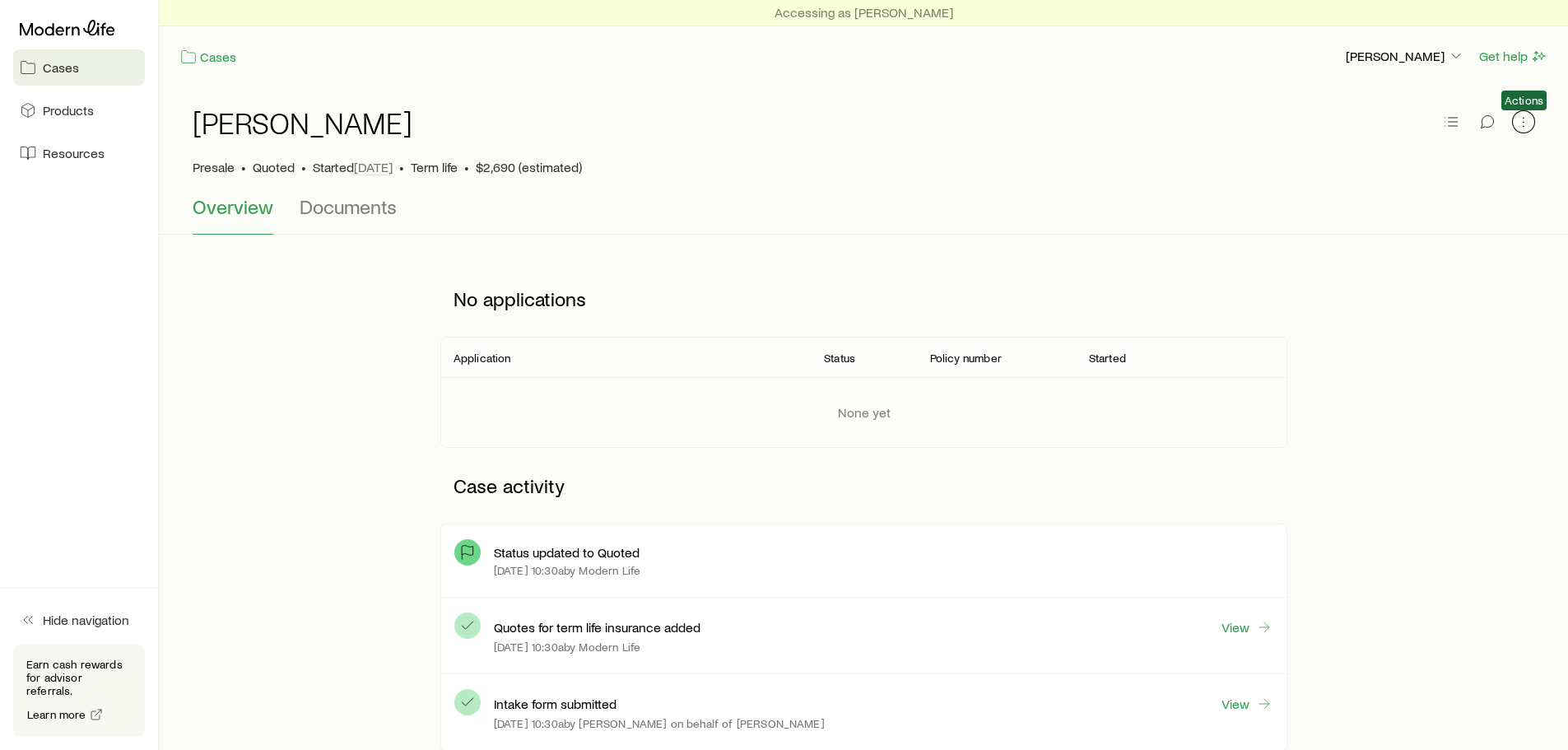
click at [1527, 122] on icon "button" at bounding box center [1524, 122] width 17 height 17
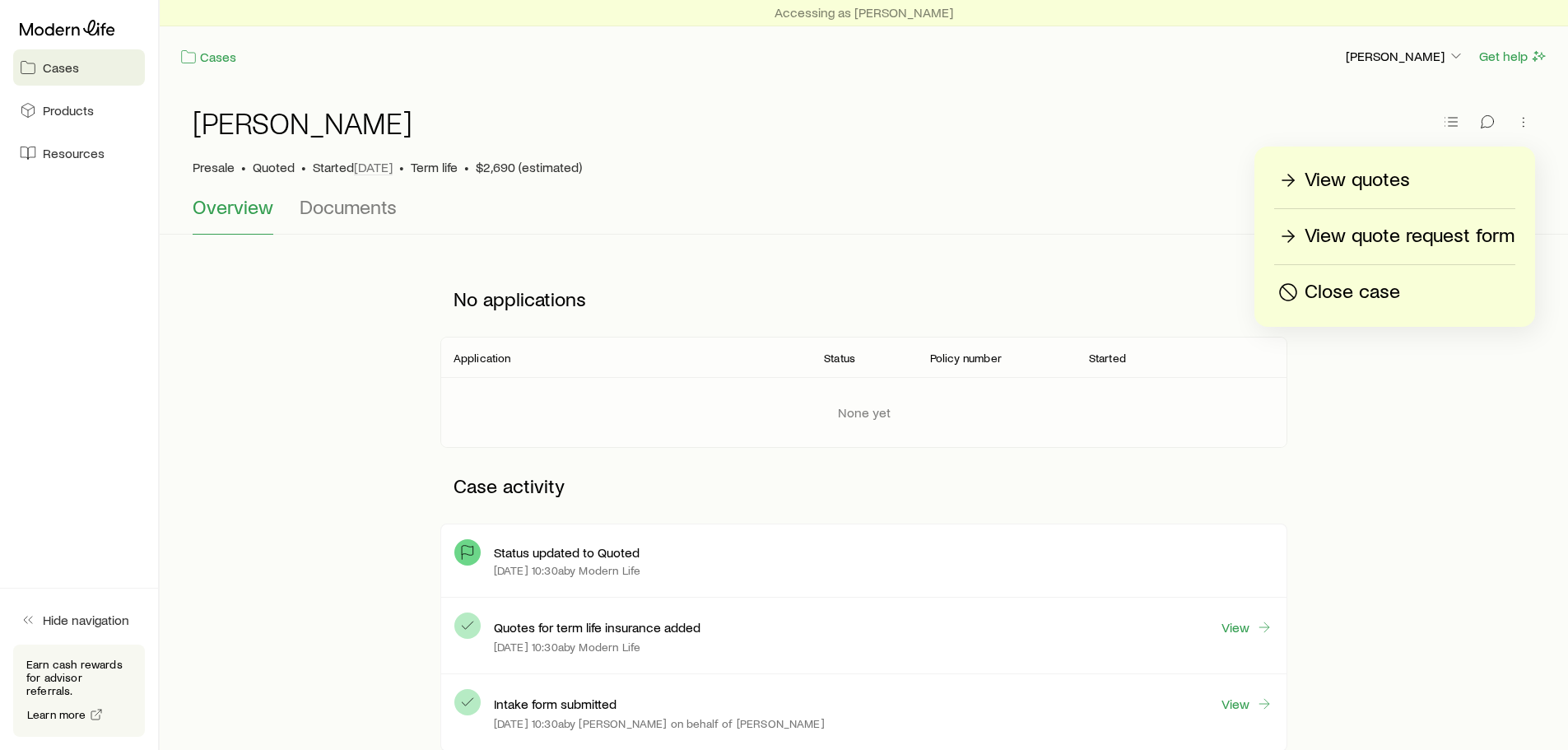
click at [1435, 93] on div "[PERSON_NAME] Presale • Quoted • Started [DATE] • Term life • $2,690 (estimated)" at bounding box center [864, 141] width 1342 height 109
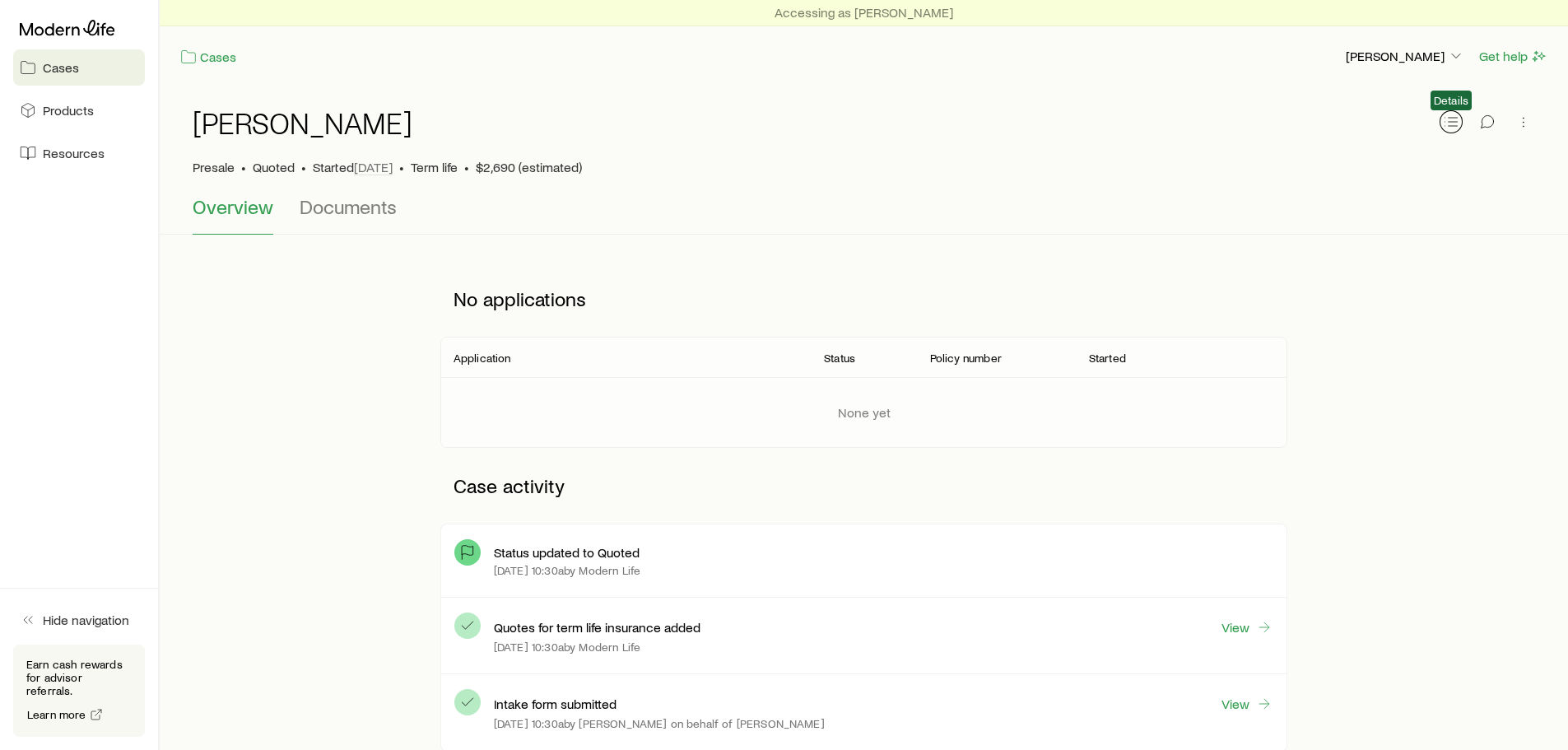
click at [1451, 118] on icon "button" at bounding box center [1451, 122] width 17 height 17
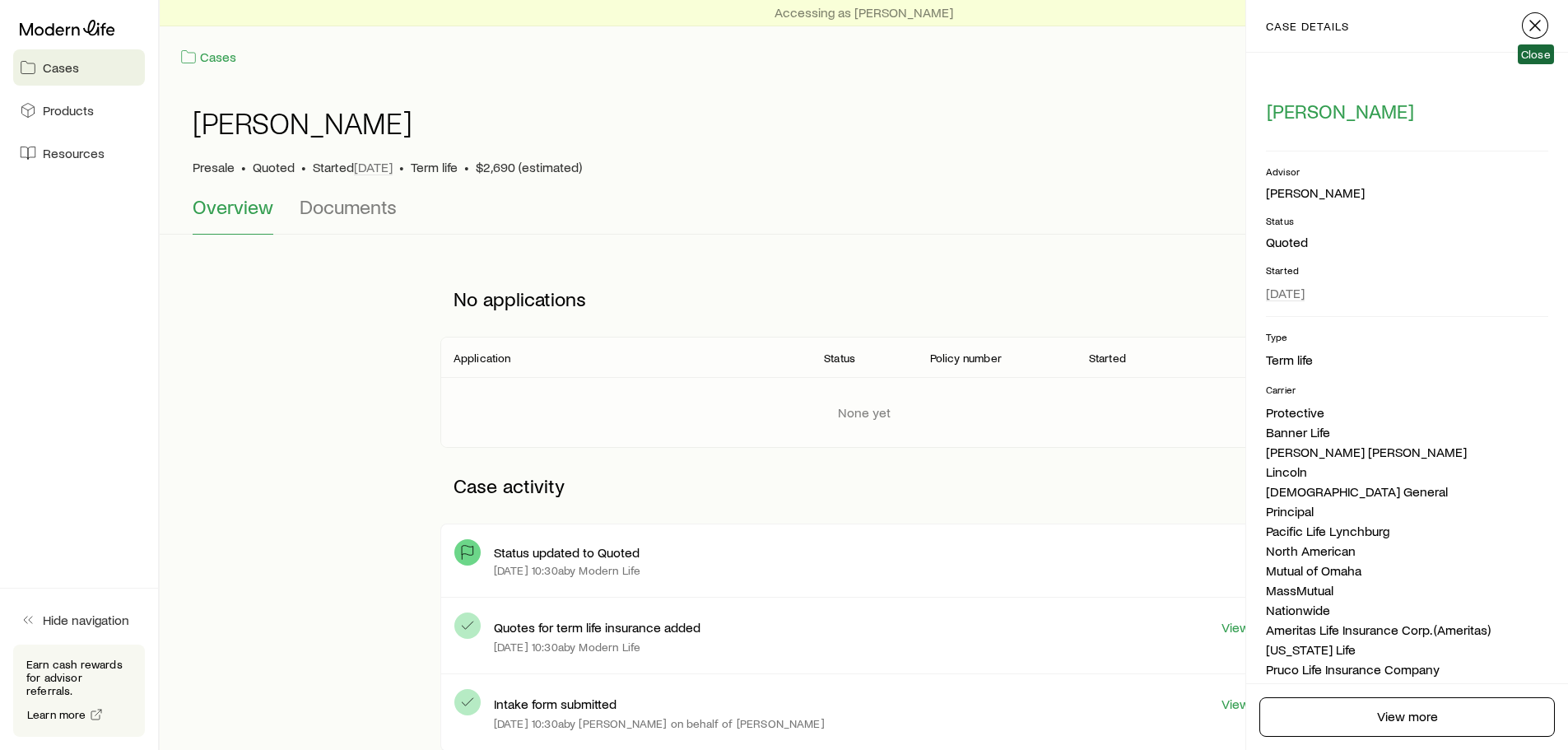
click at [1533, 25] on icon "button" at bounding box center [1535, 25] width 20 height 20
